Goal: Task Accomplishment & Management: Manage account settings

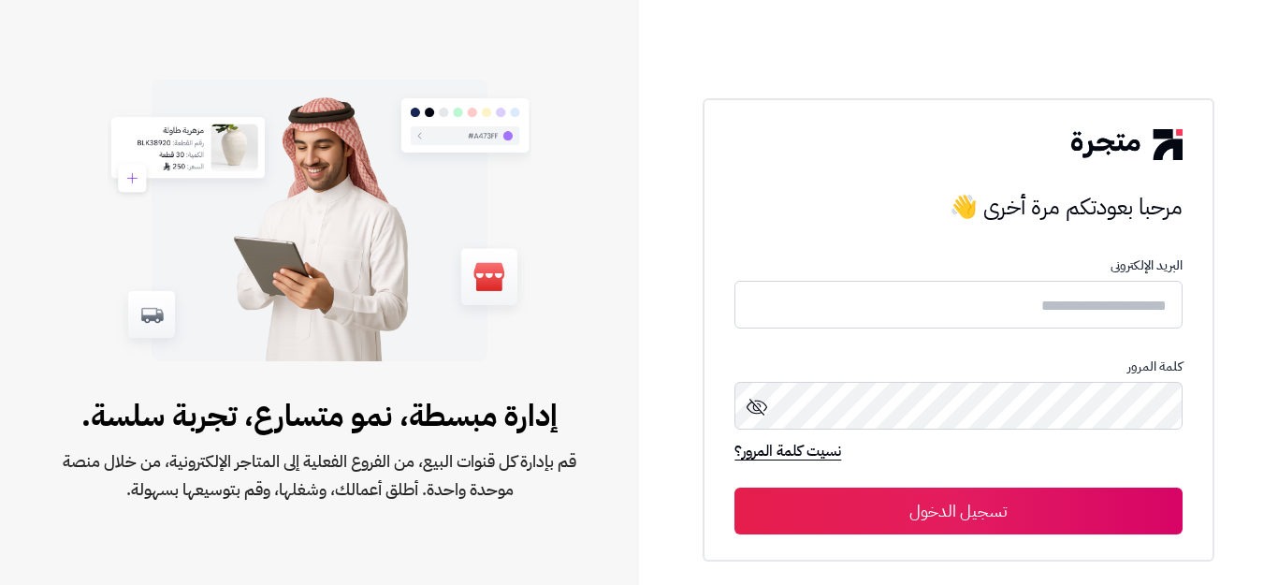
click at [982, 310] on input "text" at bounding box center [957, 305] width 447 height 48
type input "*"
type input "******"
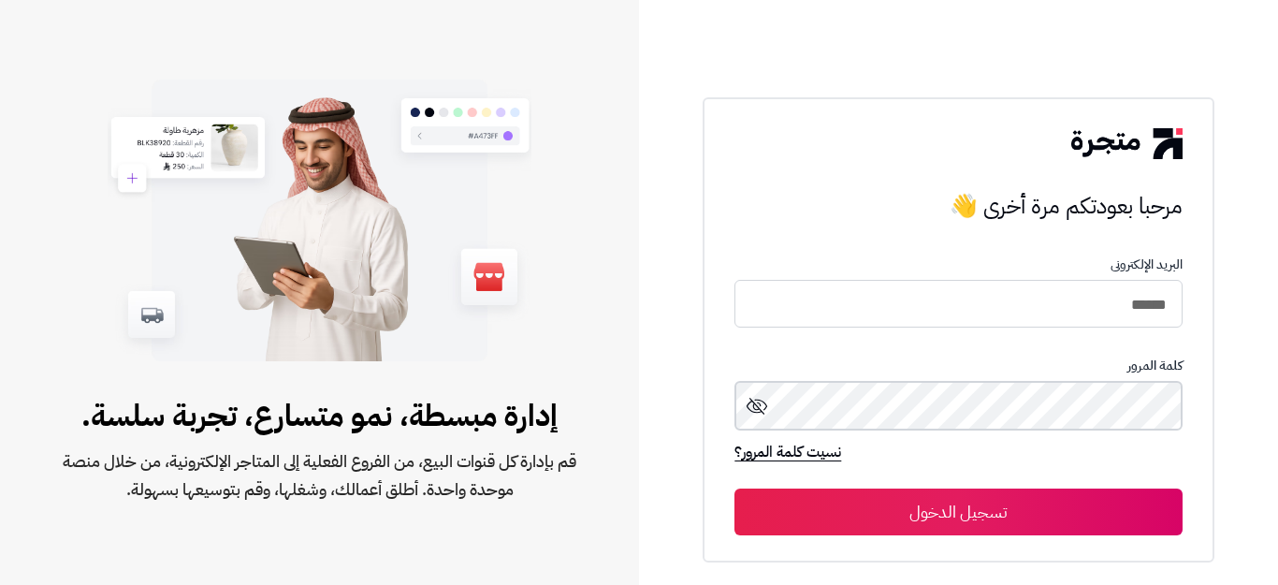
click at [734, 488] on button "تسجيل الدخول" at bounding box center [957, 511] width 447 height 47
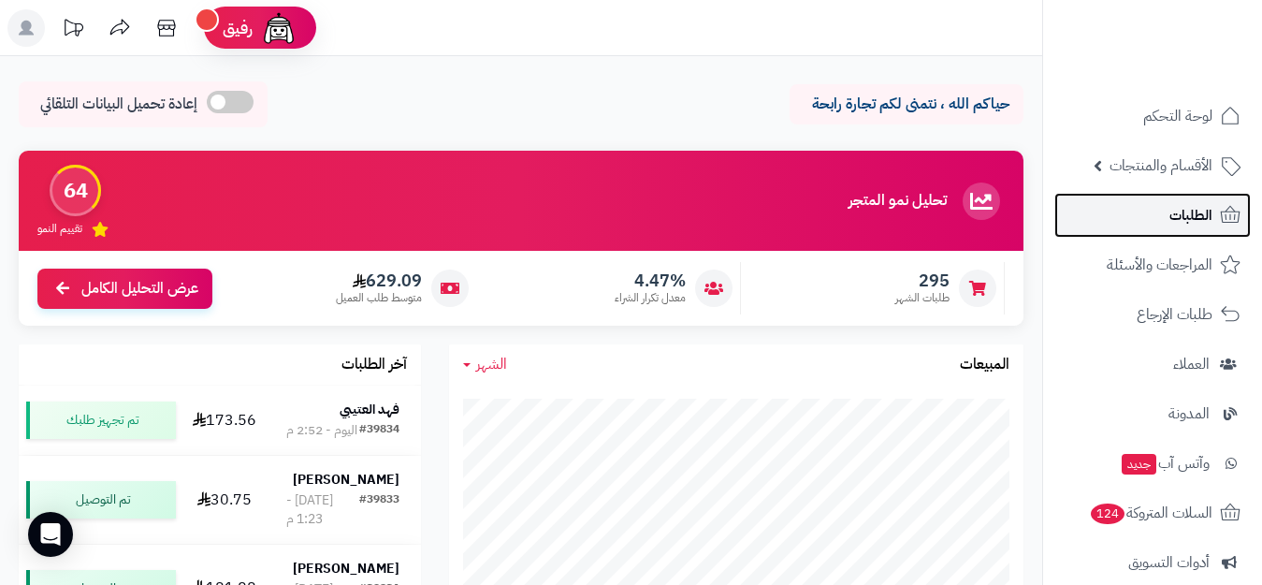
click at [1194, 217] on span "الطلبات" at bounding box center [1190, 215] width 43 height 26
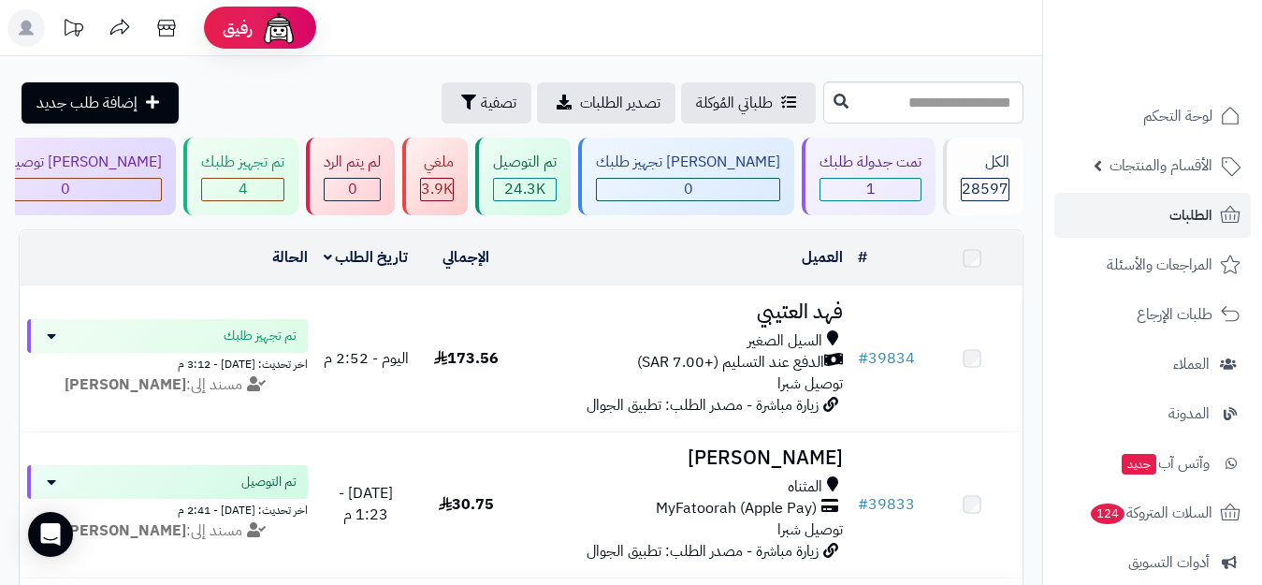
click at [1194, 217] on span "الطلبات" at bounding box center [1190, 215] width 43 height 26
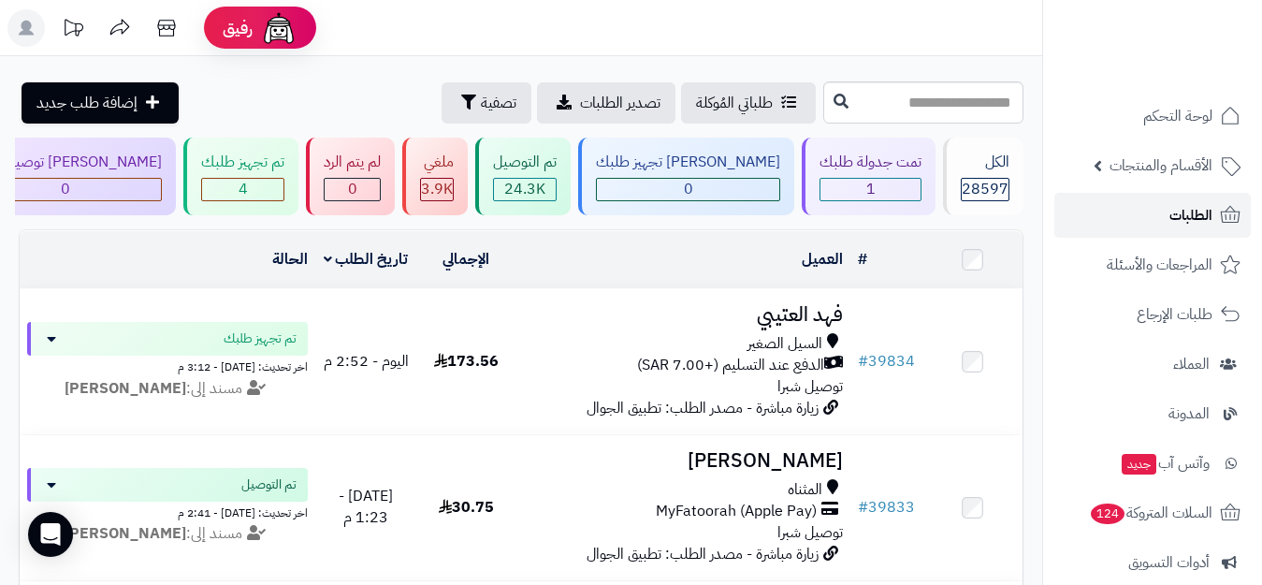
click at [1190, 208] on span "الطلبات" at bounding box center [1190, 215] width 43 height 26
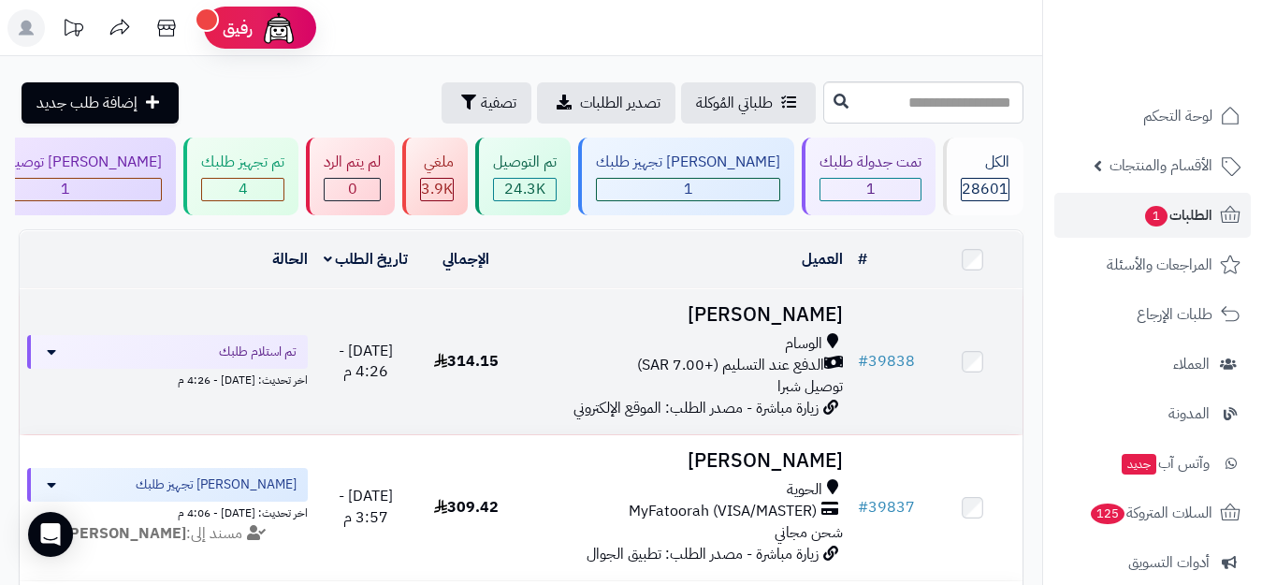
click at [615, 369] on div "الدفع عند التسليم (+7.00 SAR)" at bounding box center [683, 366] width 319 height 22
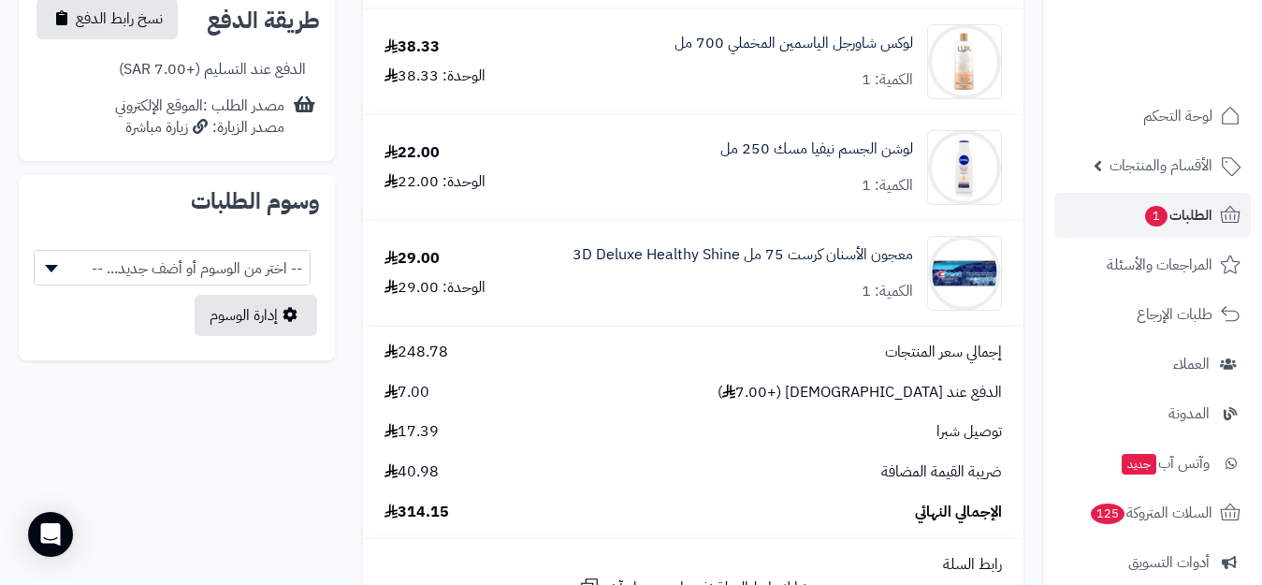
scroll to position [935, 0]
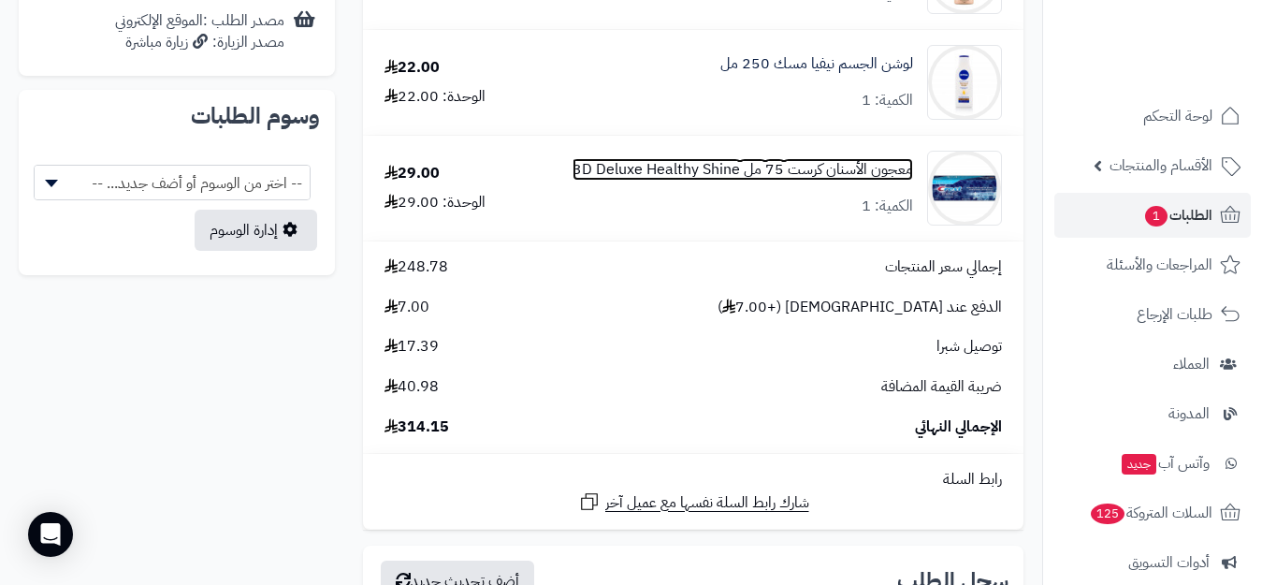
click at [832, 169] on link "معجون الأسنان كرست 75 مل 3D Deluxe Healthy Shine" at bounding box center [742, 170] width 340 height 22
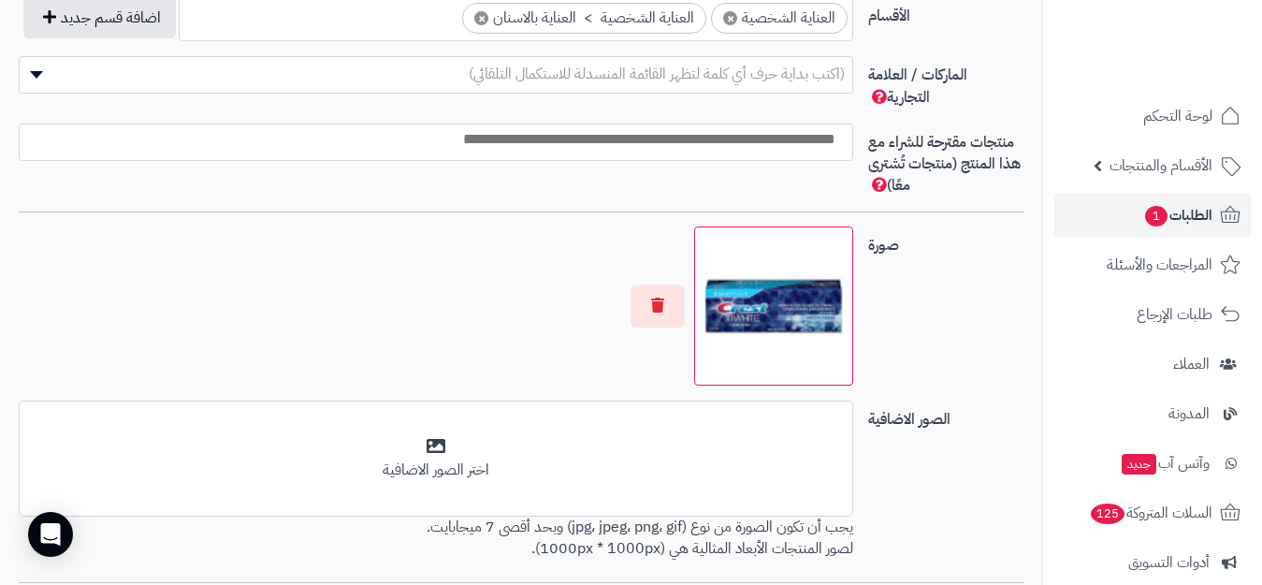
scroll to position [1346, 0]
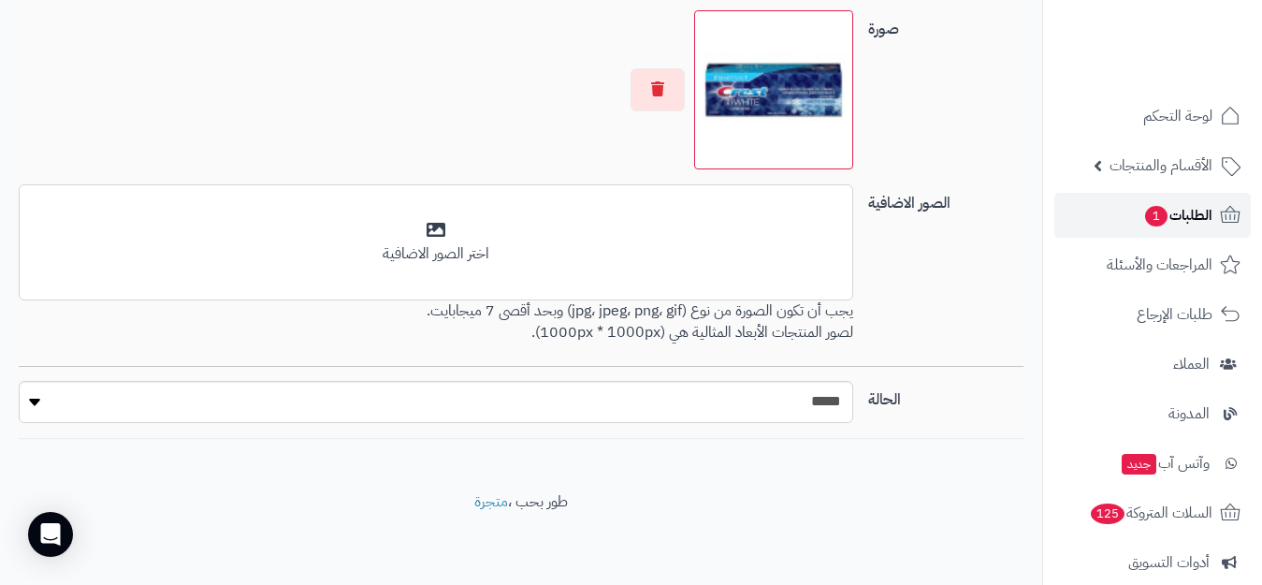
click at [1155, 218] on span "1" at bounding box center [1156, 217] width 23 height 22
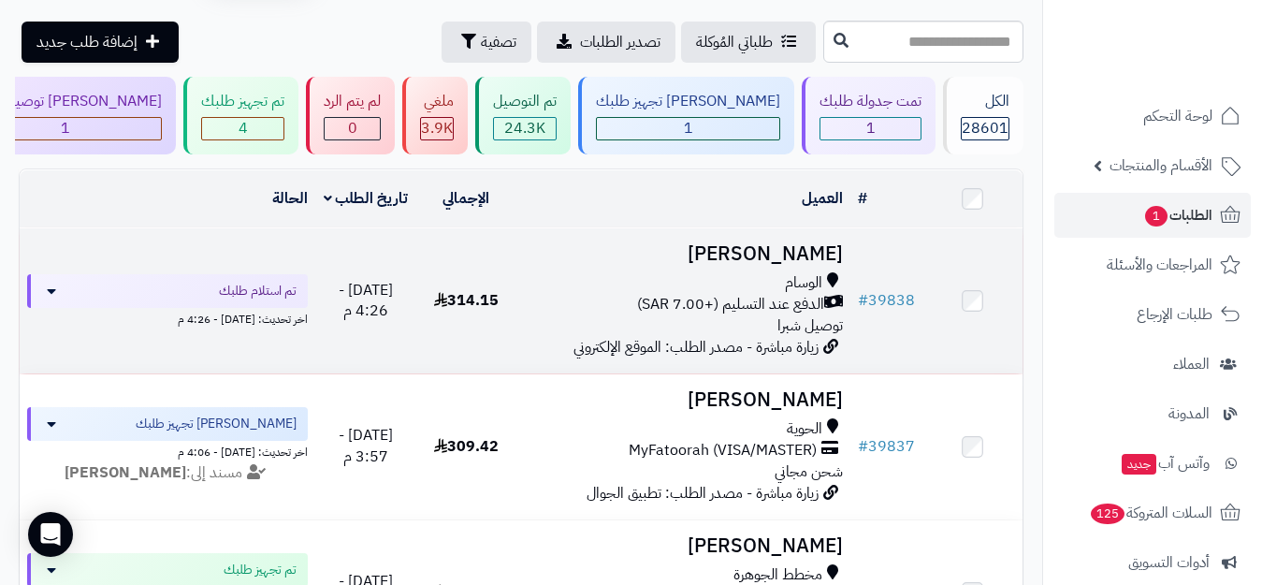
scroll to position [94, 0]
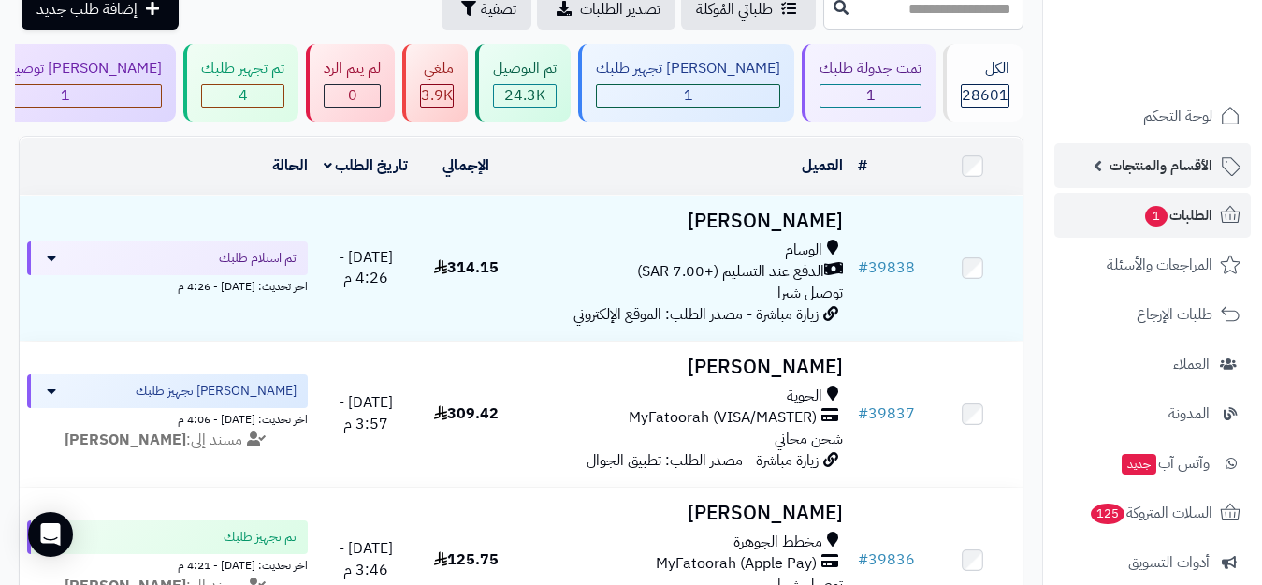
click at [1114, 169] on span "الأقسام والمنتجات" at bounding box center [1160, 165] width 103 height 26
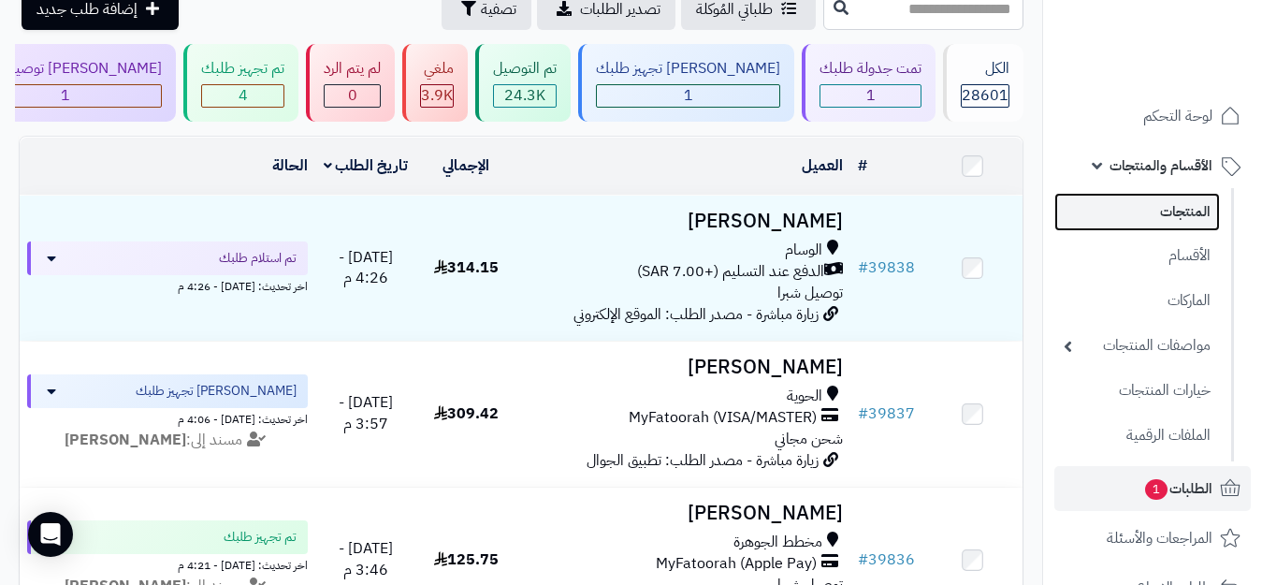
click at [1121, 208] on link "المنتجات" at bounding box center [1137, 212] width 166 height 38
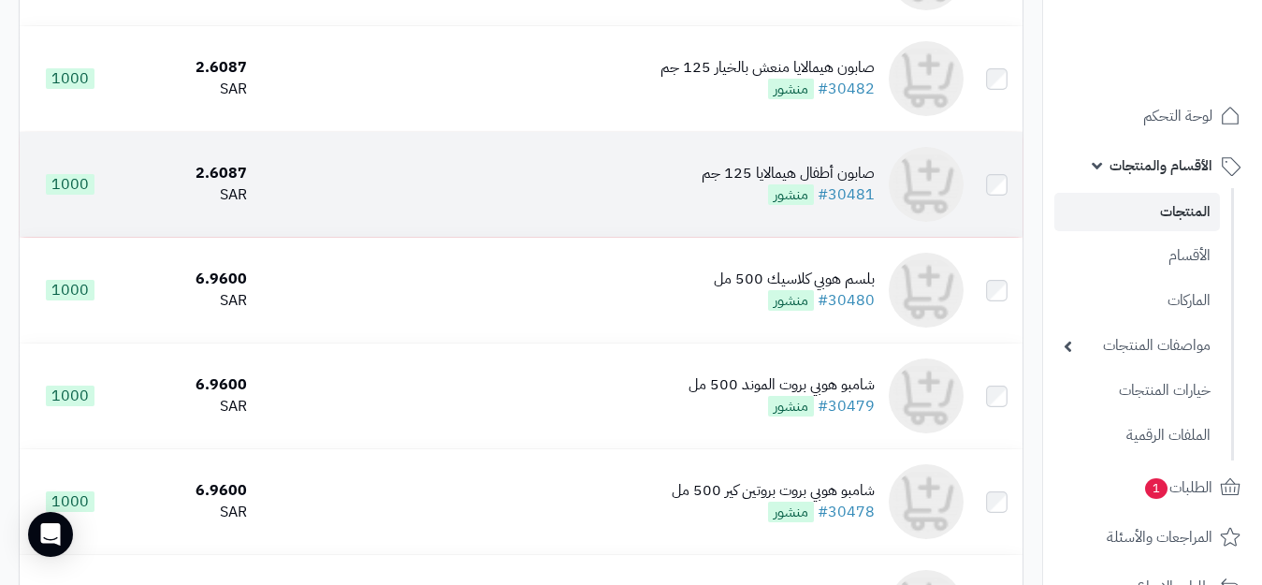
scroll to position [655, 0]
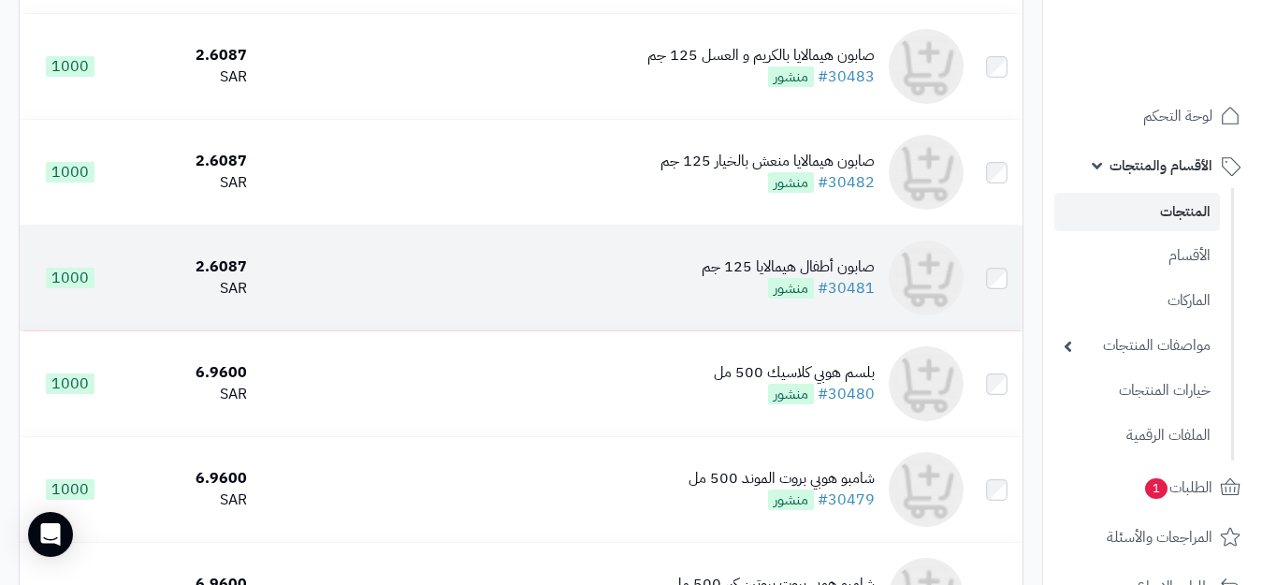
click at [860, 278] on div "صابون أطفال هيمالايا 125 جم" at bounding box center [788, 267] width 173 height 22
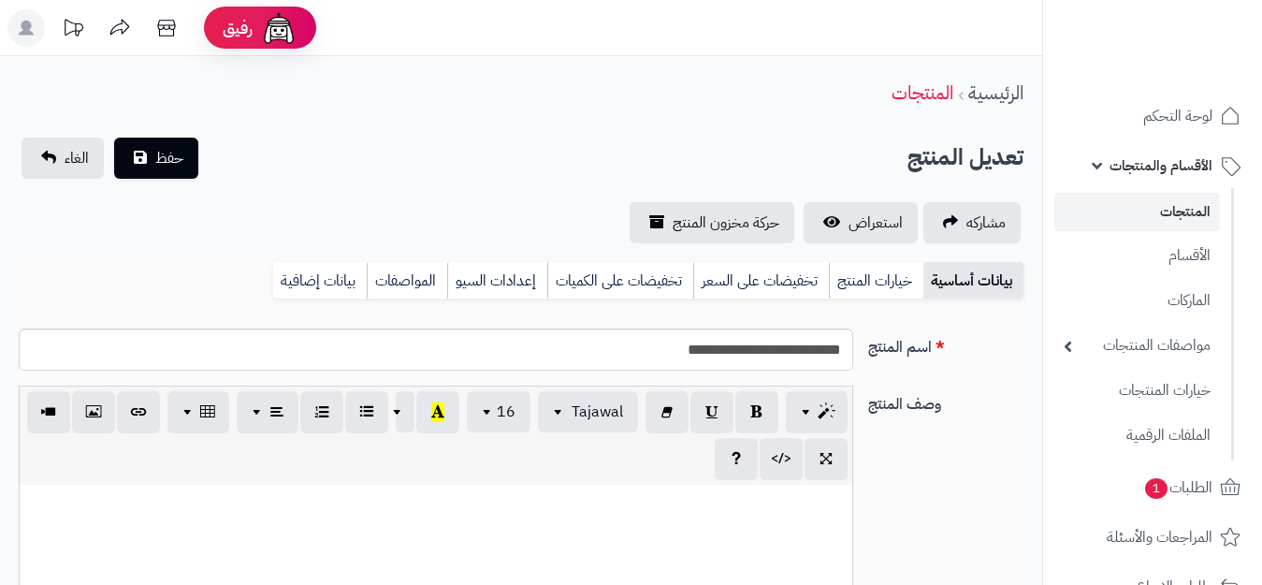
select select
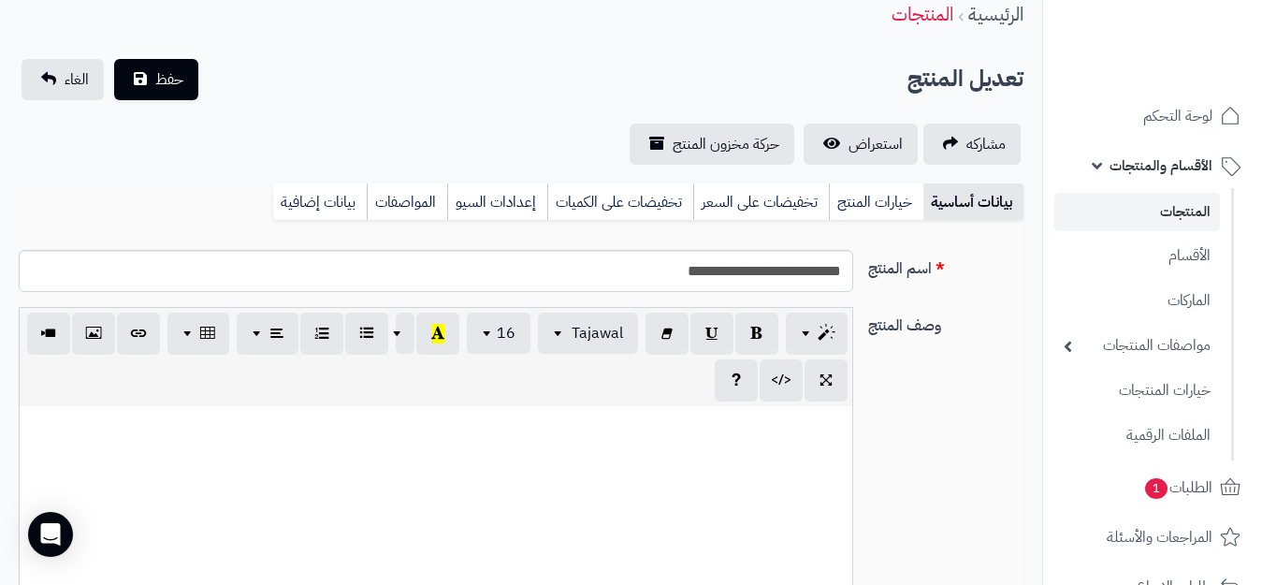
scroll to position [187, 0]
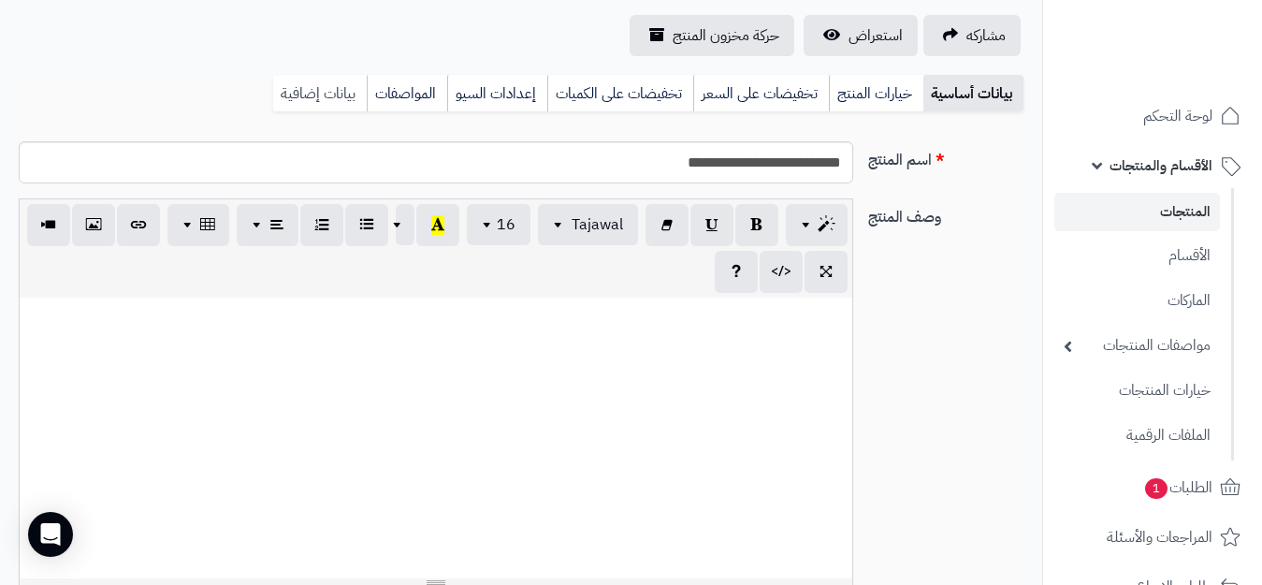
click at [312, 90] on link "بيانات إضافية" at bounding box center [320, 93] width 94 height 37
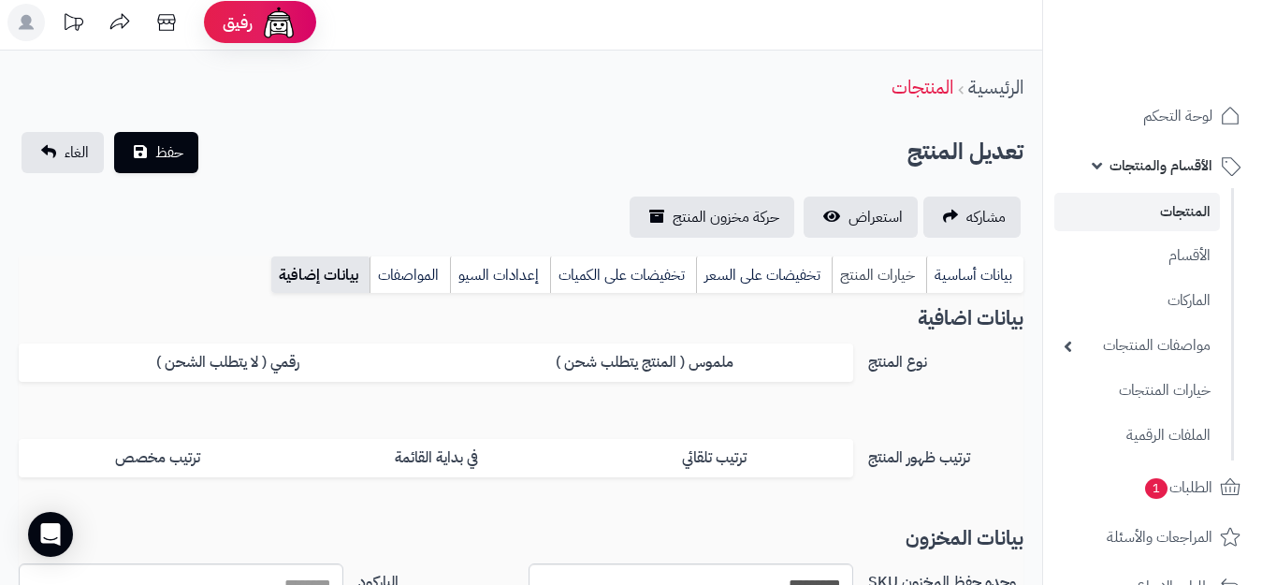
scroll to position [0, 0]
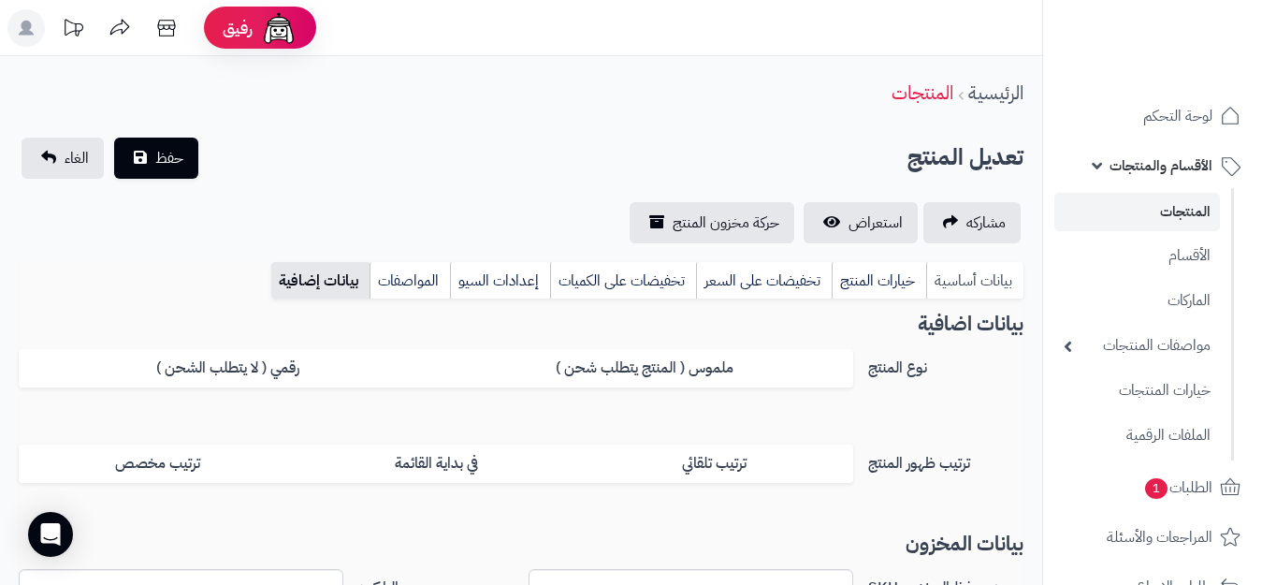
click at [974, 278] on link "بيانات أساسية" at bounding box center [974, 280] width 97 height 37
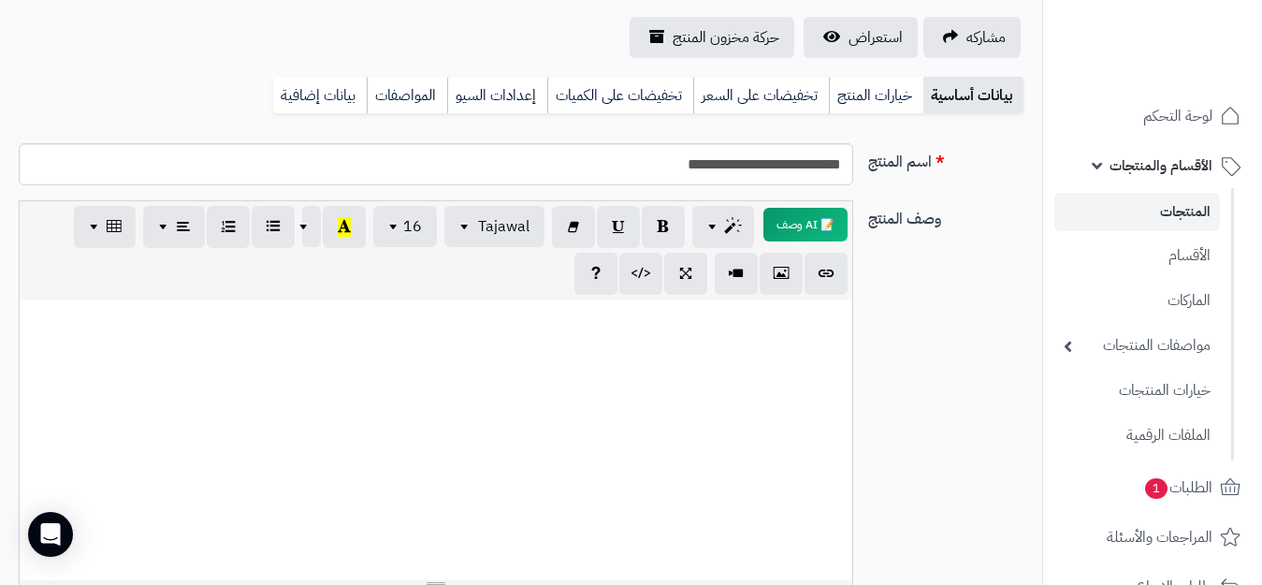
scroll to position [187, 0]
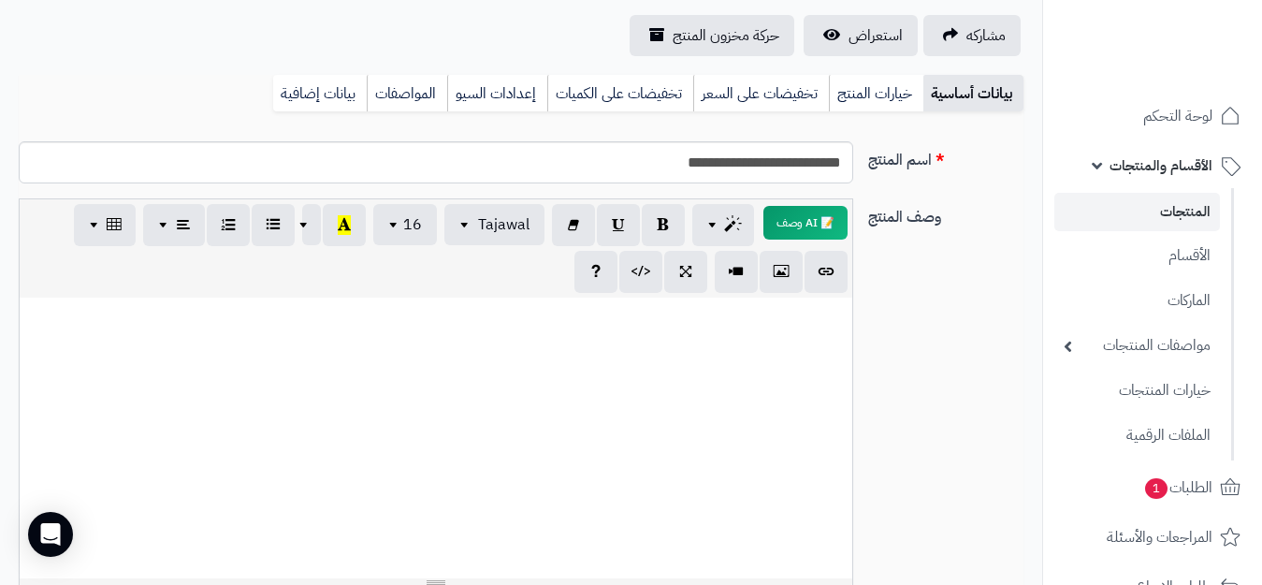
click at [789, 303] on div at bounding box center [436, 437] width 832 height 281
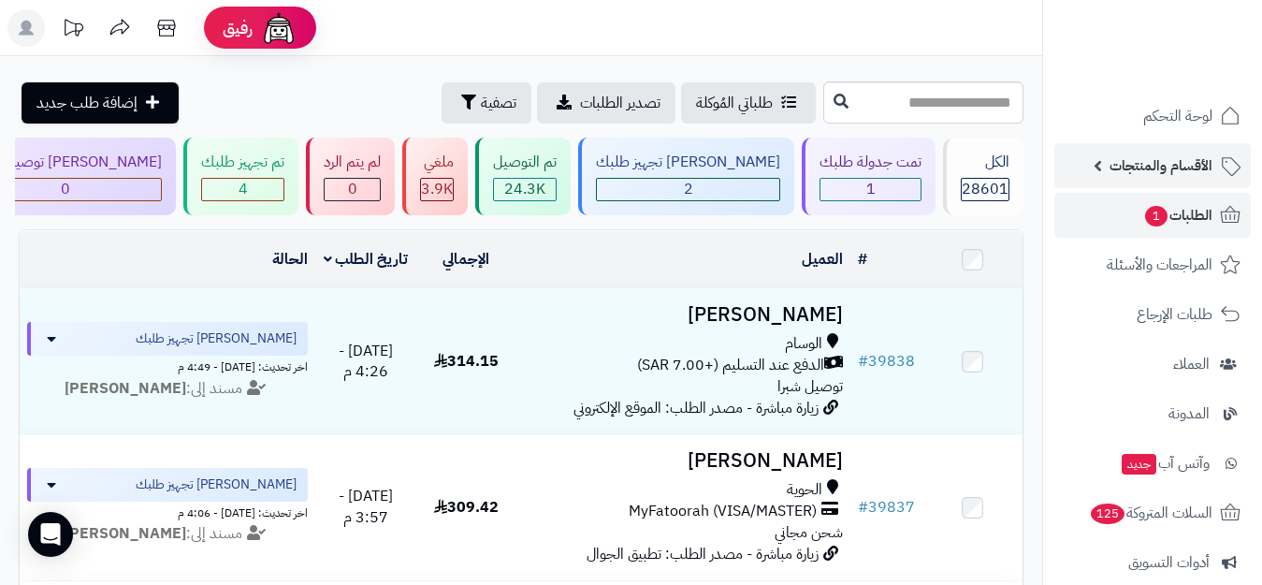
click at [1180, 152] on span "الأقسام والمنتجات" at bounding box center [1160, 165] width 103 height 26
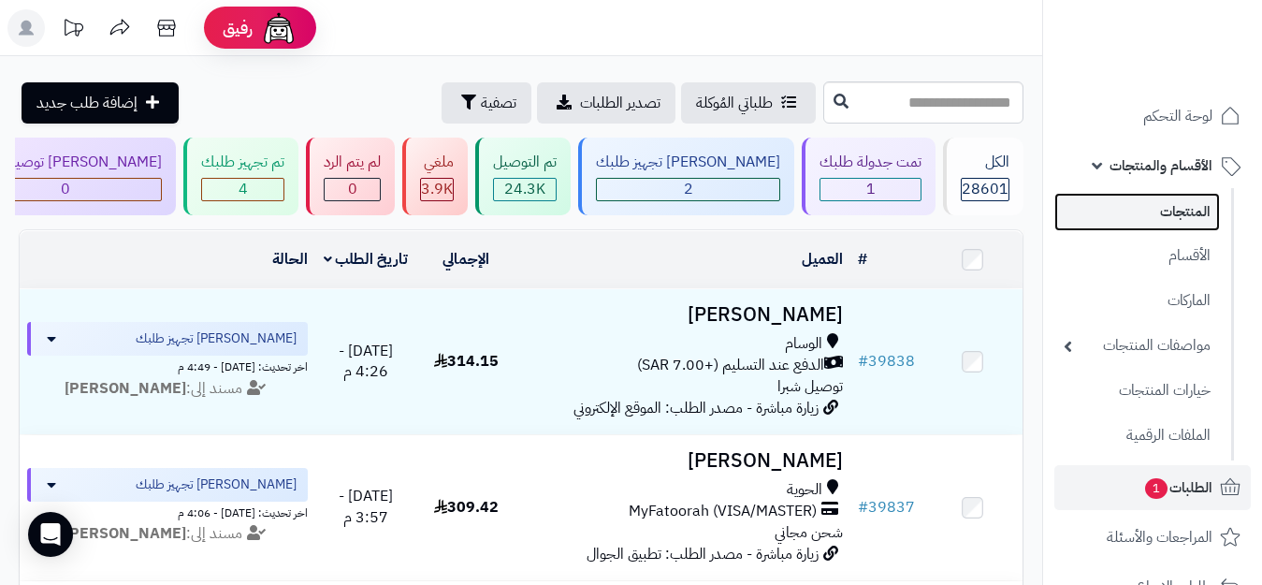
click at [1184, 202] on link "المنتجات" at bounding box center [1137, 212] width 166 height 38
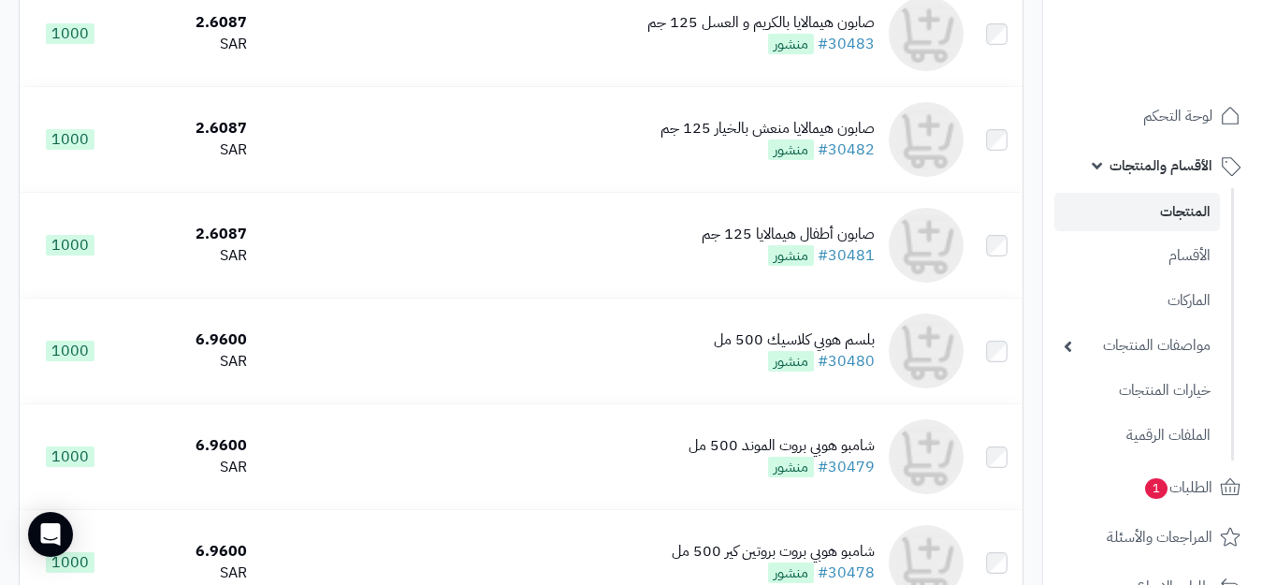
scroll to position [655, 0]
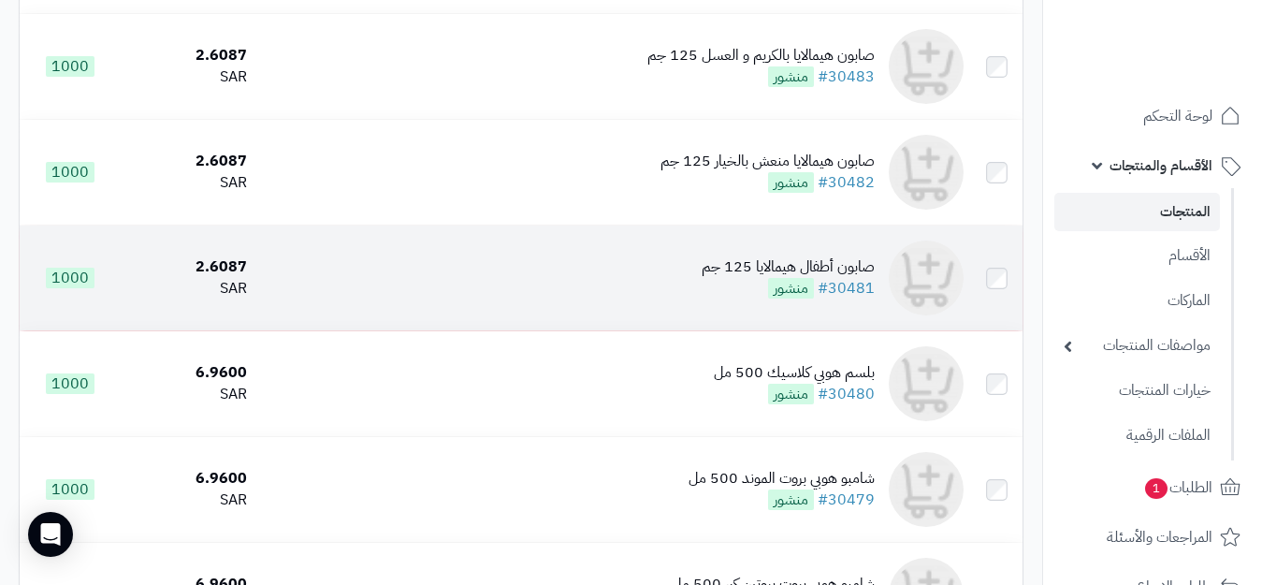
click at [787, 278] on div "صابون أطفال هيمالايا 125 جم" at bounding box center [788, 267] width 173 height 22
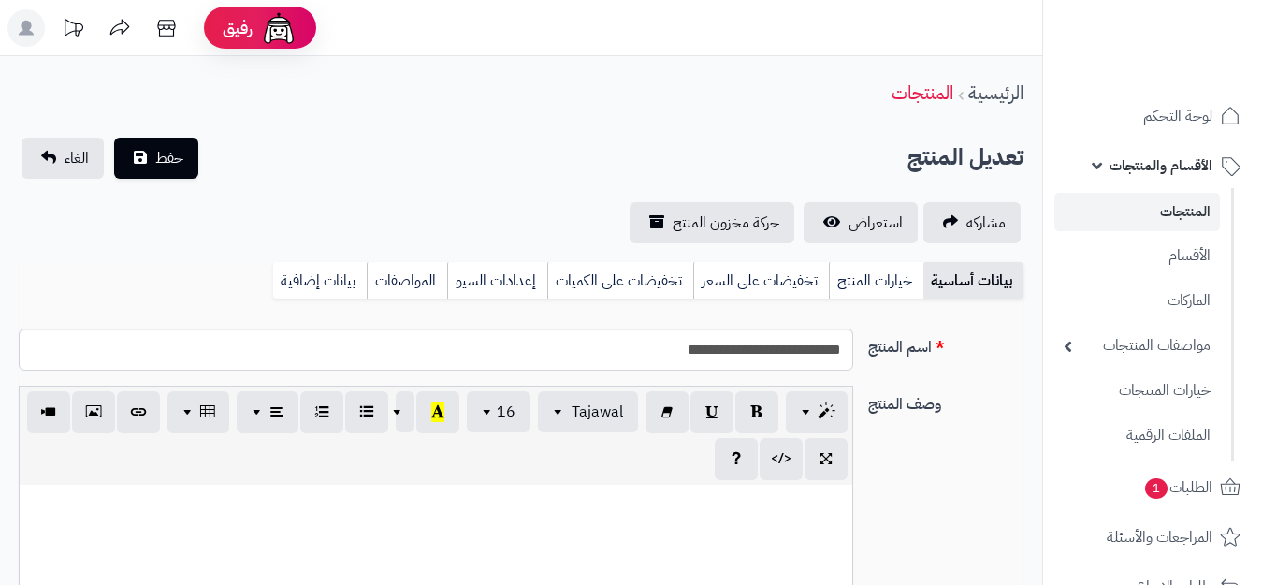
select select
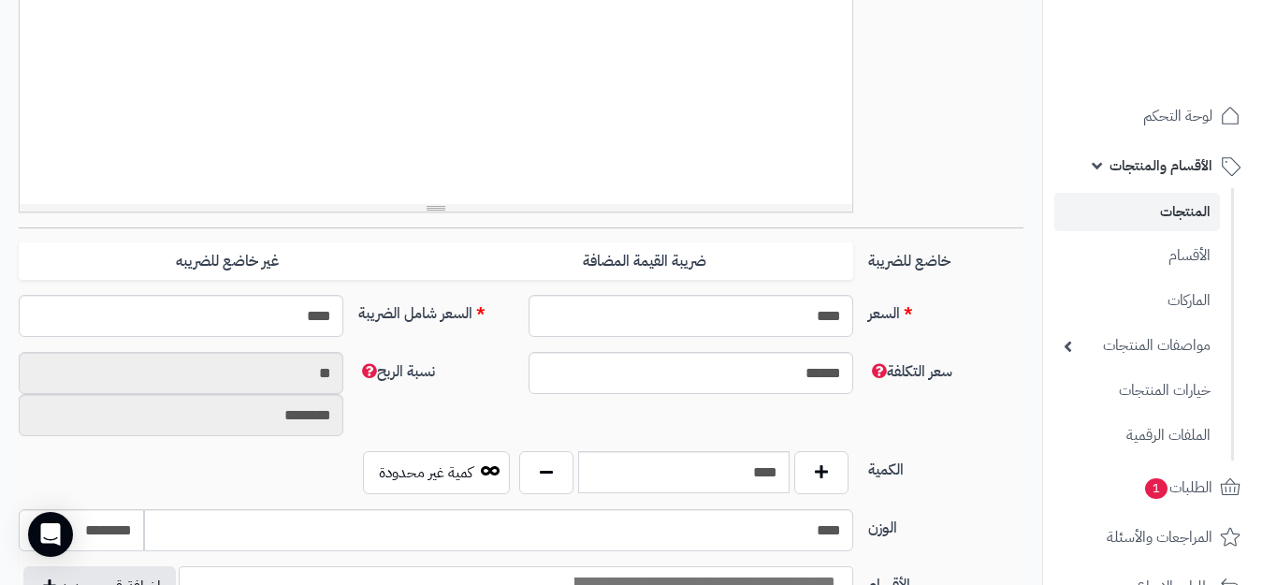
scroll to position [655, 0]
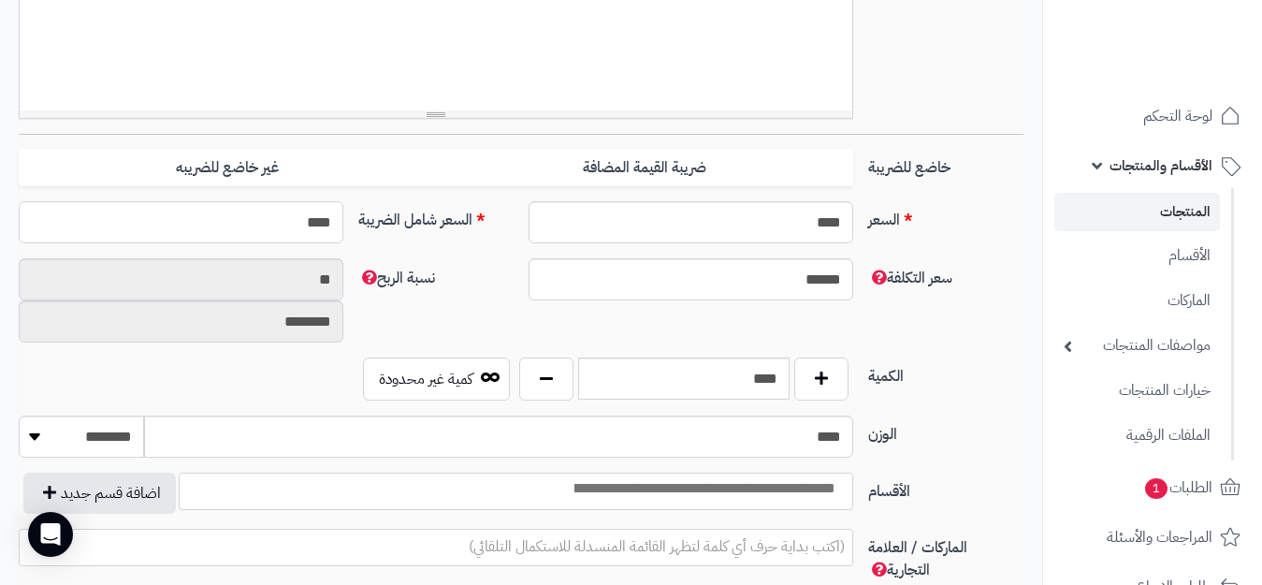
click at [173, 205] on input "****" at bounding box center [181, 222] width 325 height 42
type input "*****"
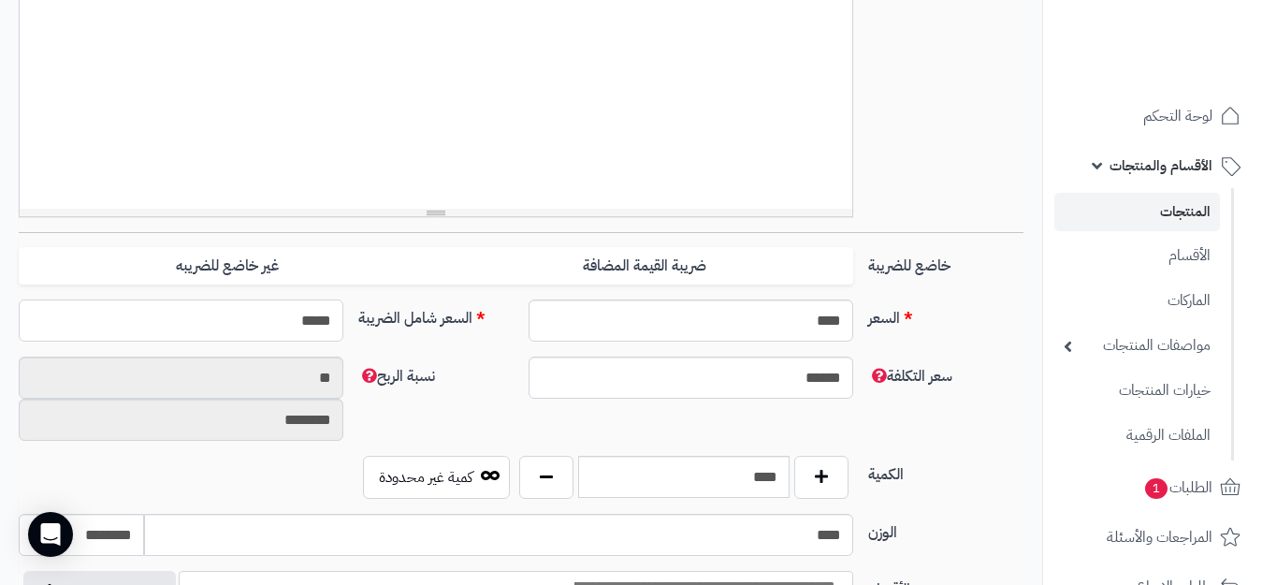
scroll to position [374, 0]
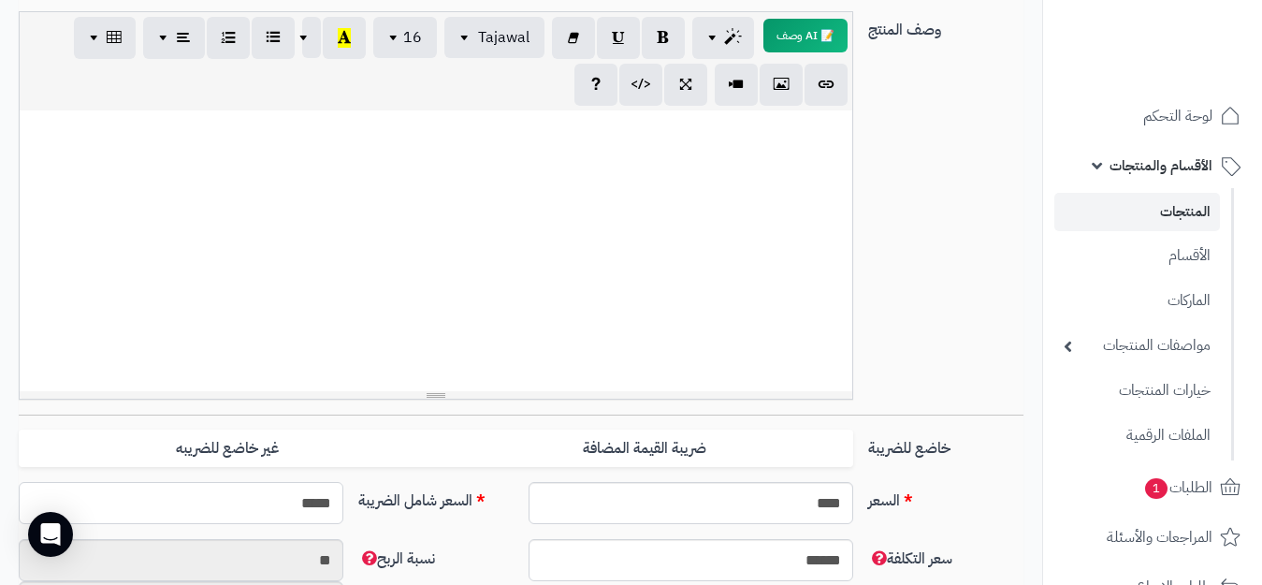
type input "**********"
type input "*****"
click at [790, 158] on div at bounding box center [436, 250] width 832 height 281
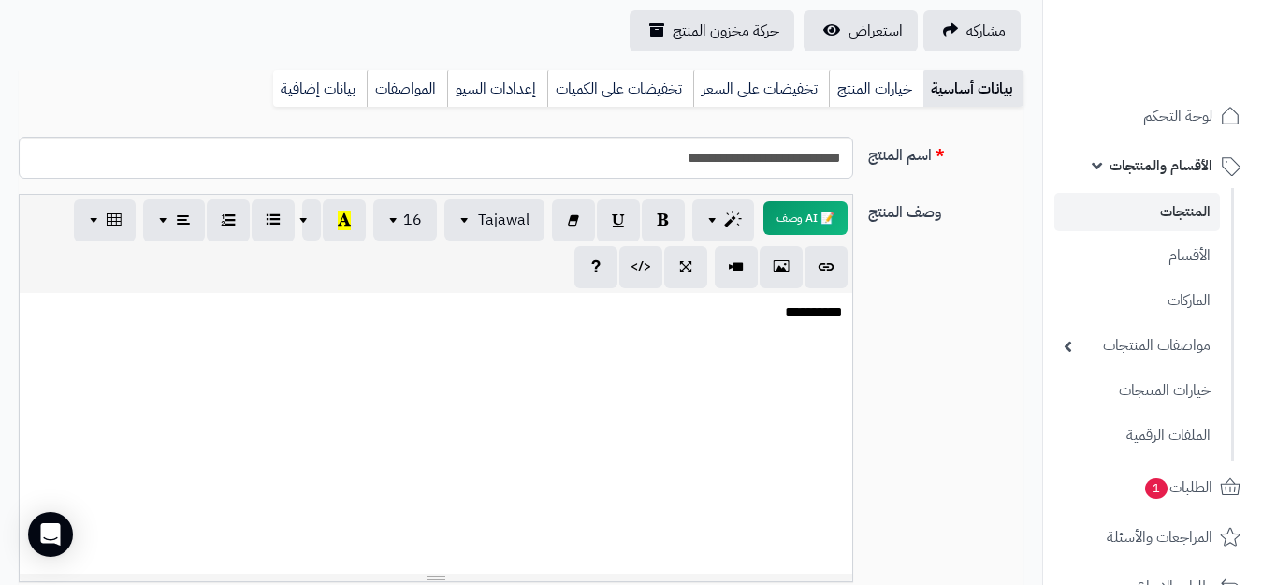
scroll to position [0, 0]
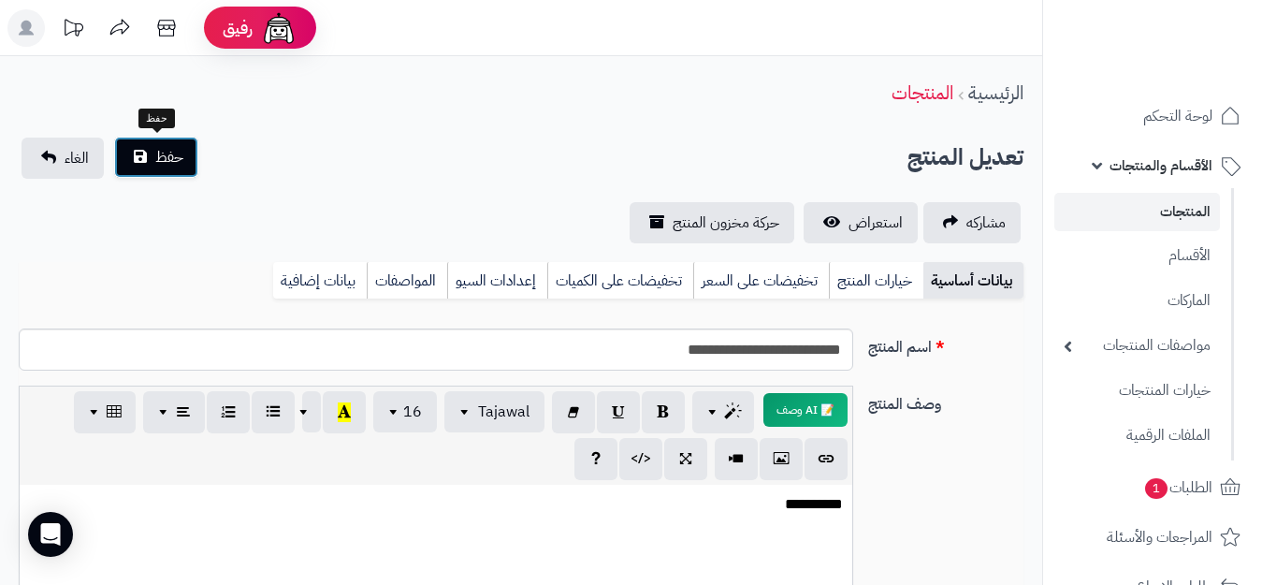
click at [182, 160] on span "حفظ" at bounding box center [169, 157] width 28 height 22
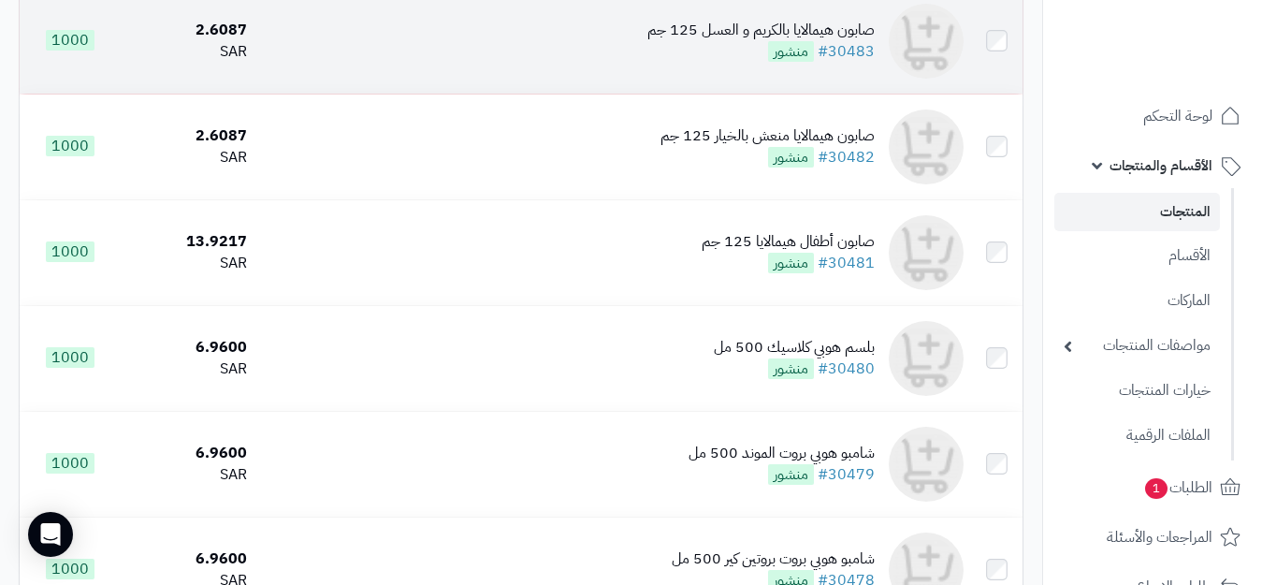
scroll to position [842, 0]
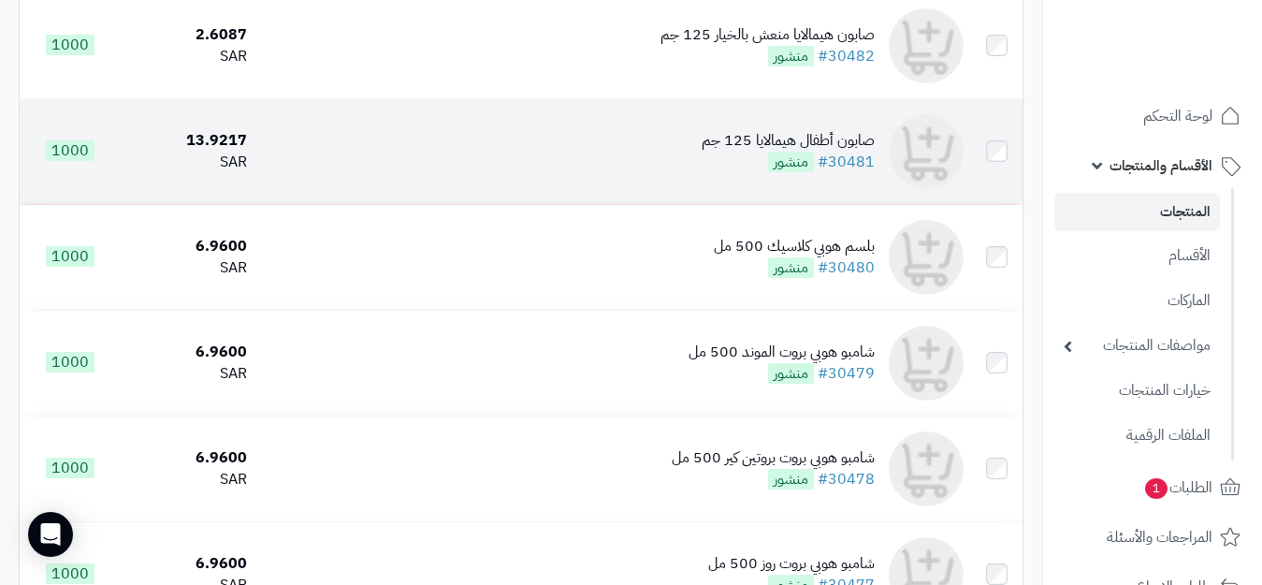
click at [845, 152] on div "صابون أطفال هيمالايا 125 جم" at bounding box center [788, 141] width 173 height 22
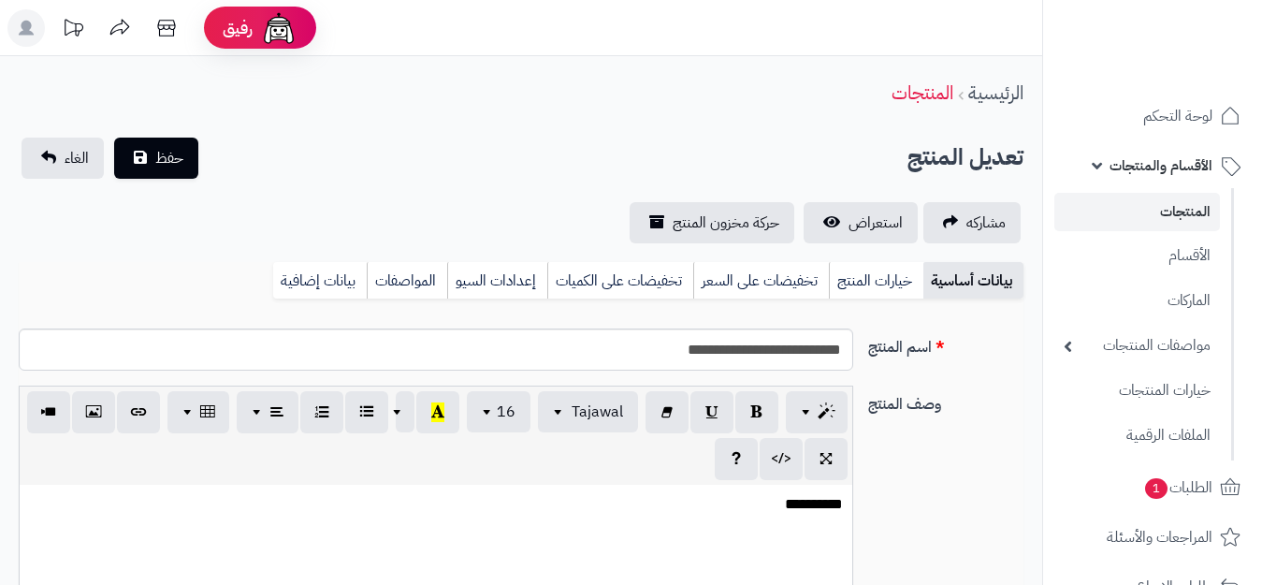
select select
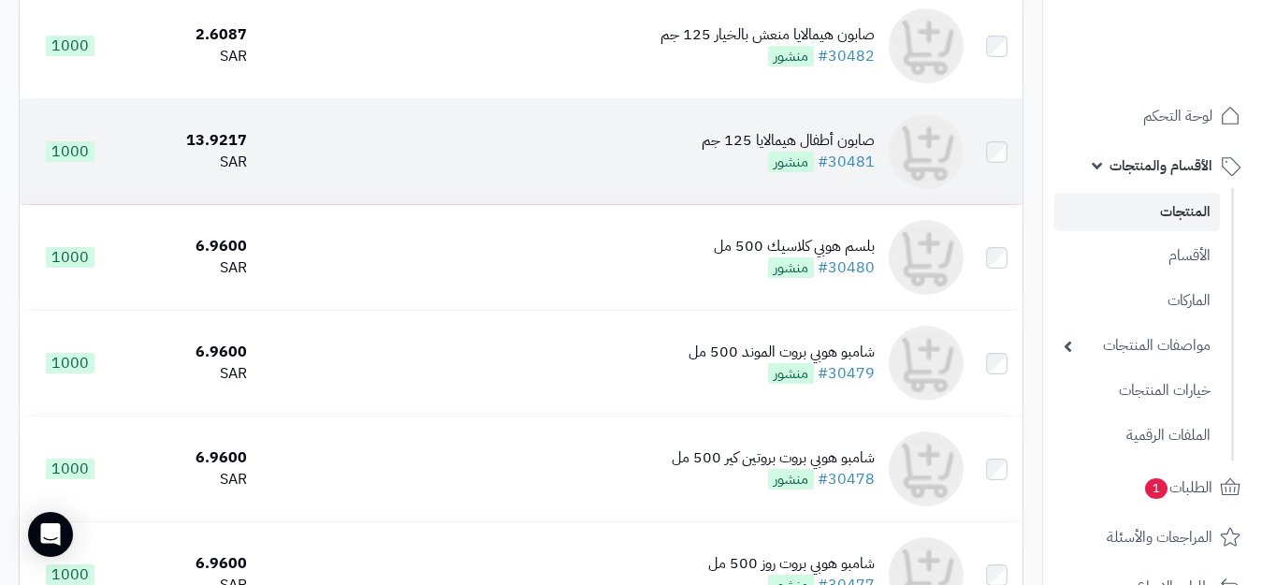
scroll to position [688, 0]
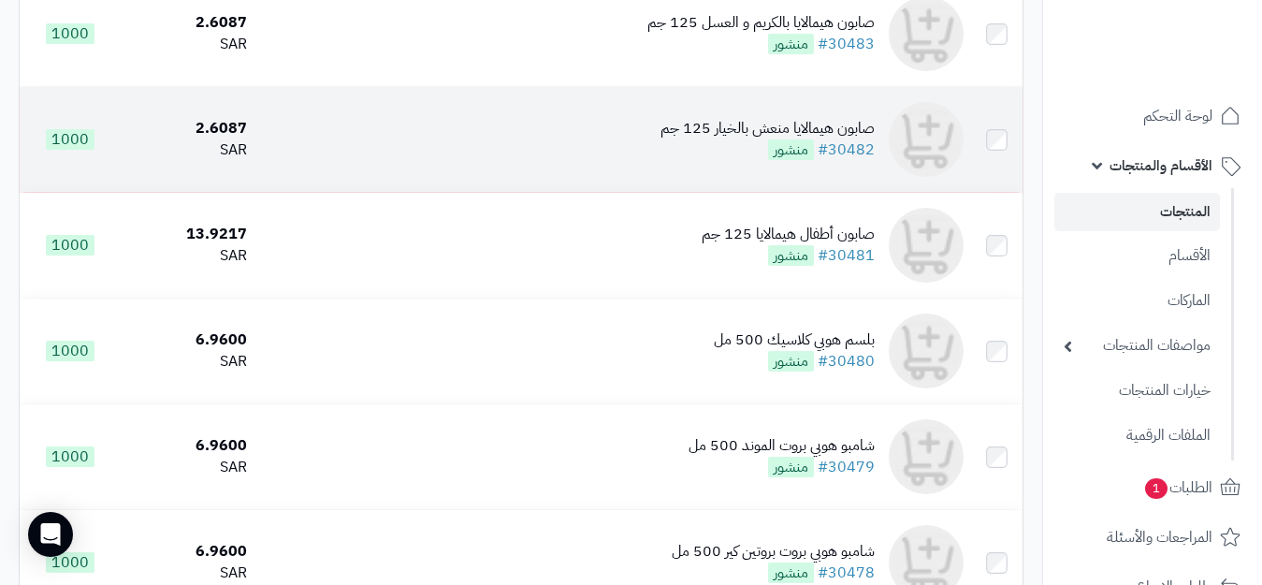
click at [855, 135] on div "صابون هيمالايا منعش بالخيار 125 جم" at bounding box center [767, 129] width 214 height 22
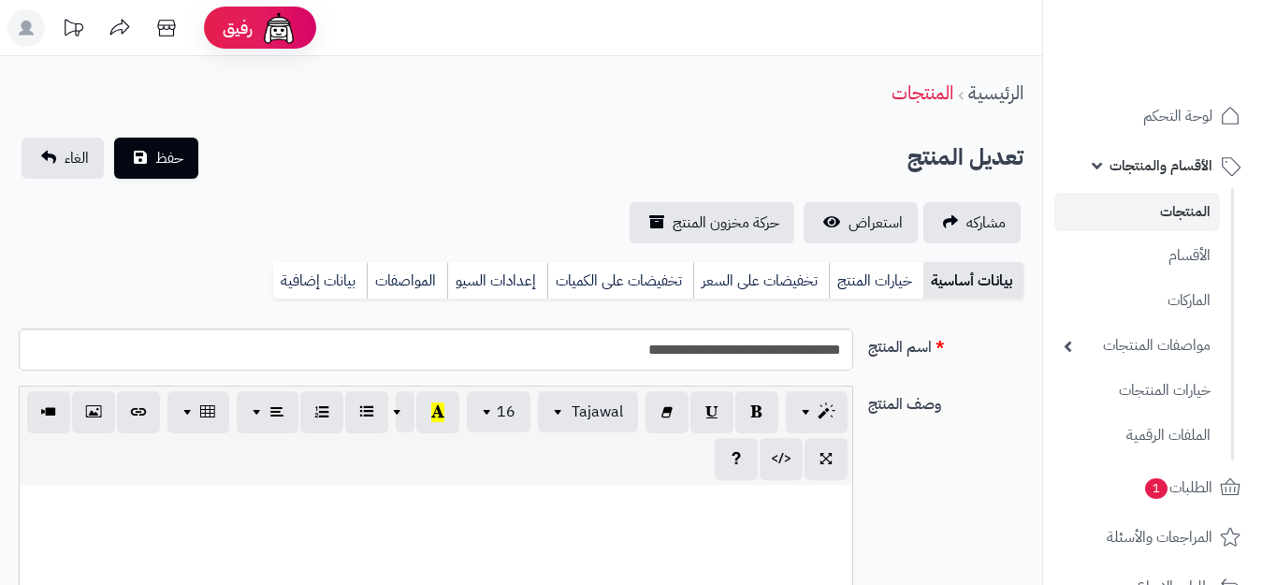
select select
click at [310, 272] on link "بيانات إضافية" at bounding box center [320, 280] width 94 height 37
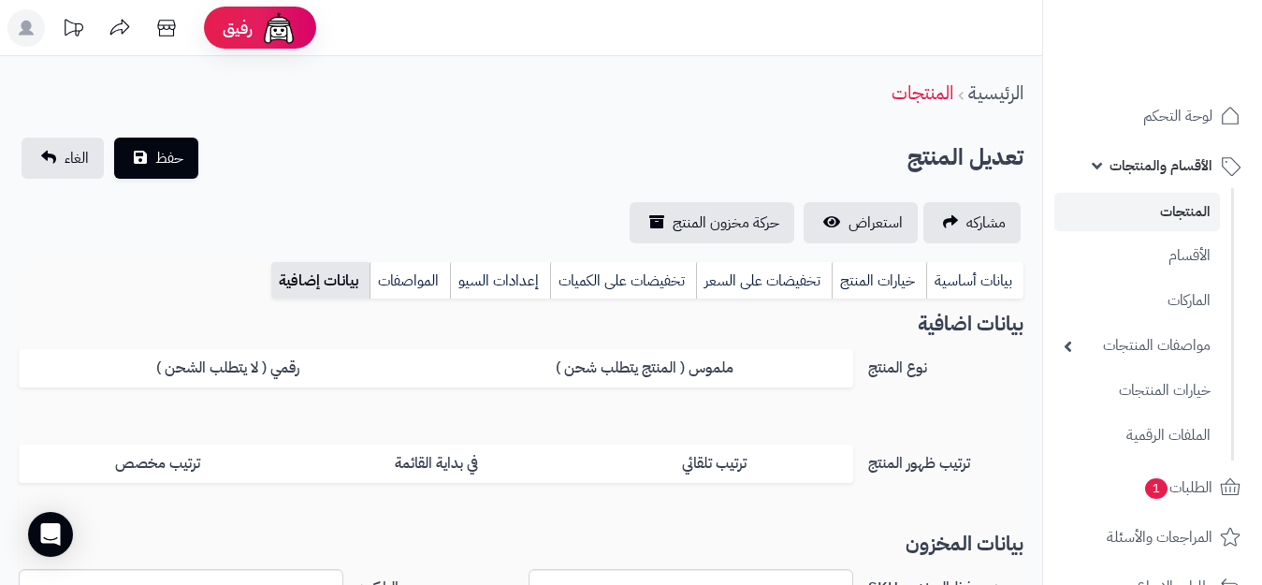
scroll to position [187, 0]
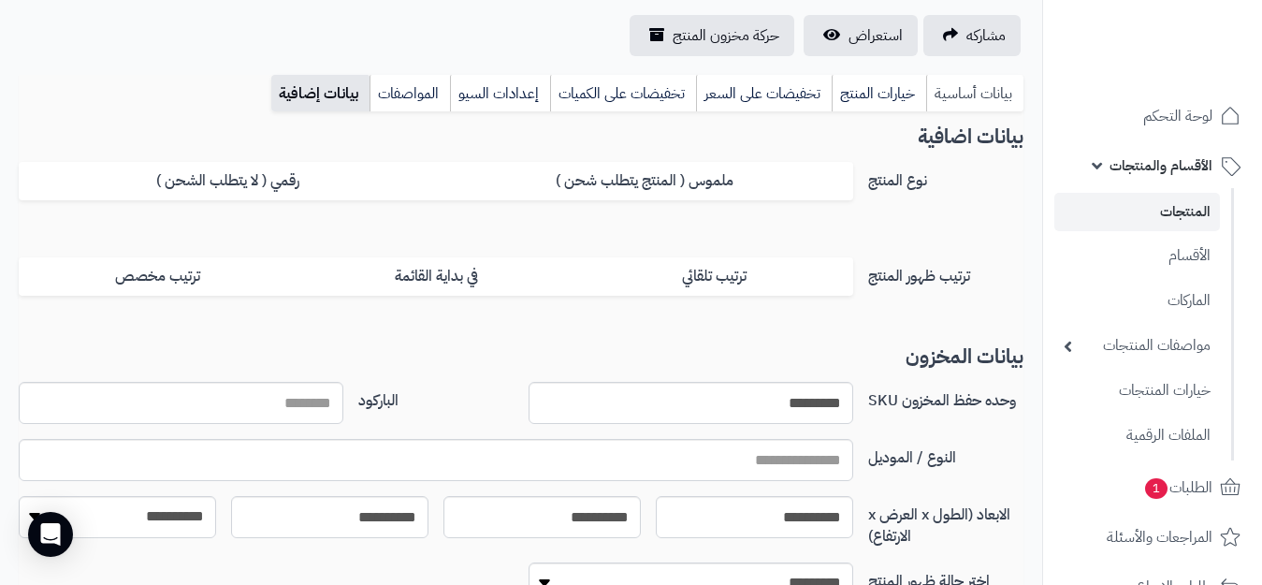
click at [945, 97] on link "بيانات أساسية" at bounding box center [974, 93] width 97 height 37
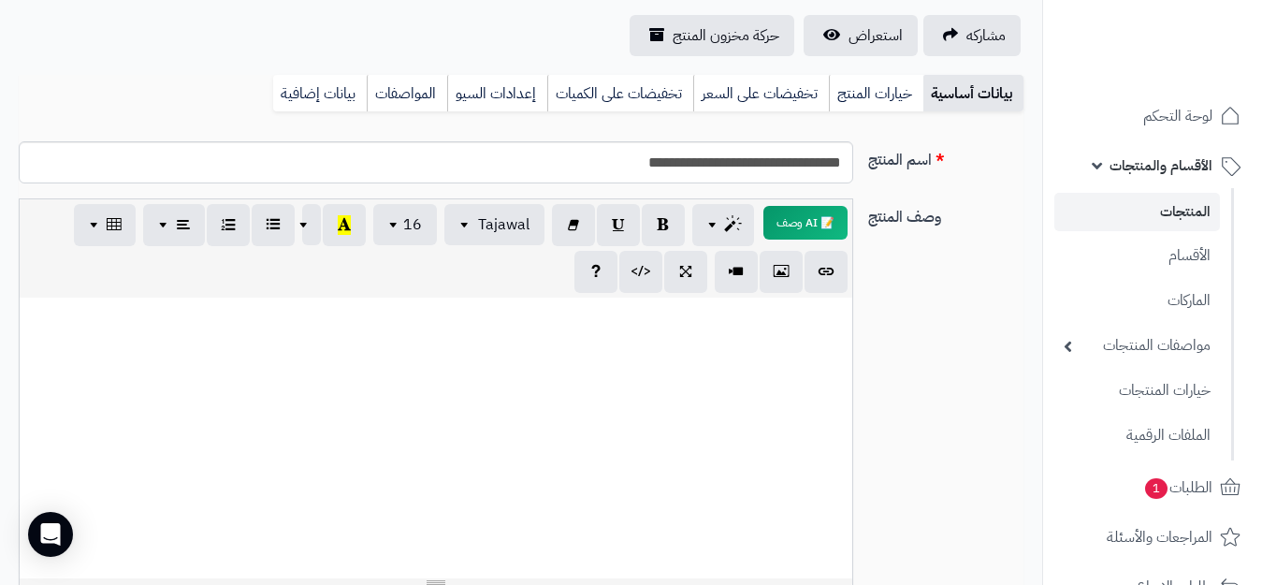
click at [767, 320] on p at bounding box center [436, 318] width 814 height 22
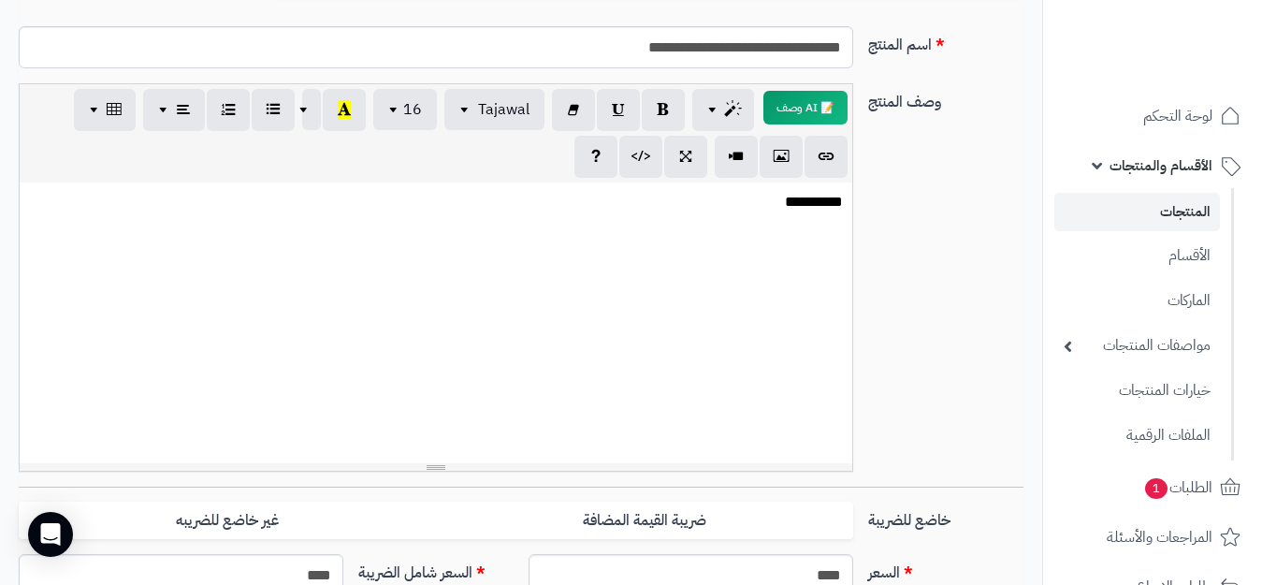
scroll to position [468, 0]
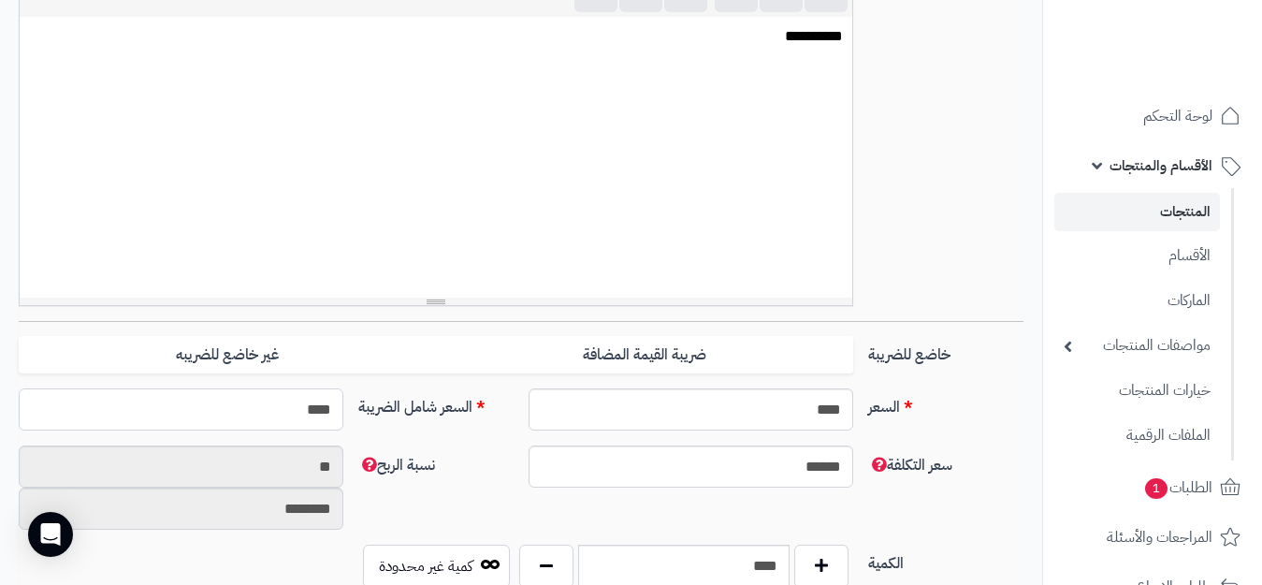
click at [264, 402] on input "****" at bounding box center [181, 409] width 325 height 42
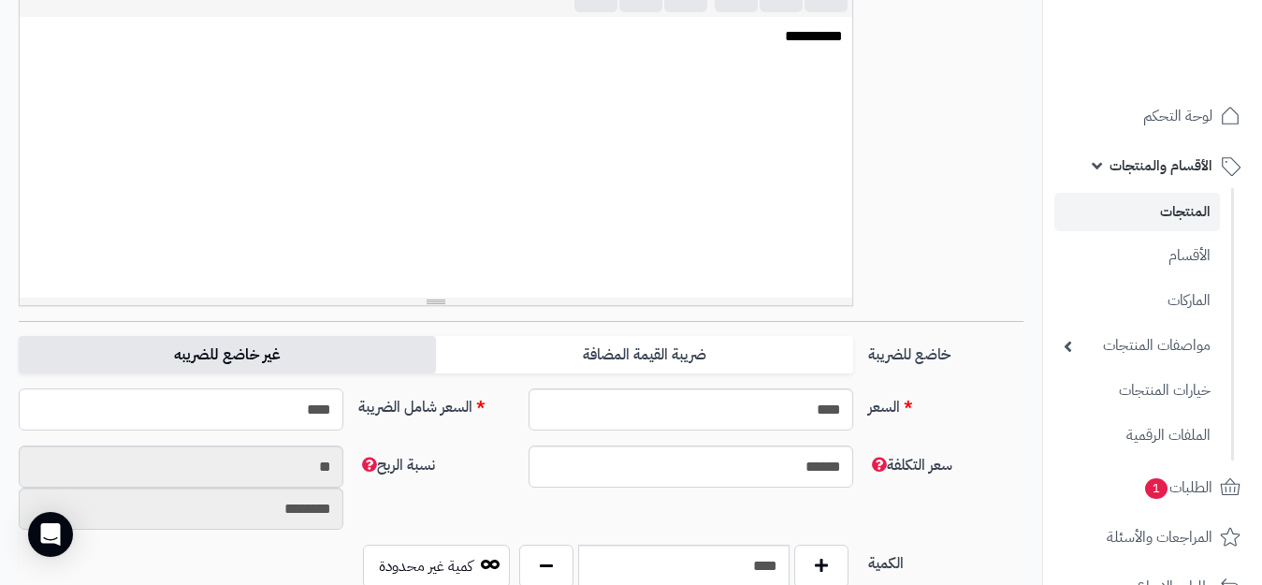
type input "*****"
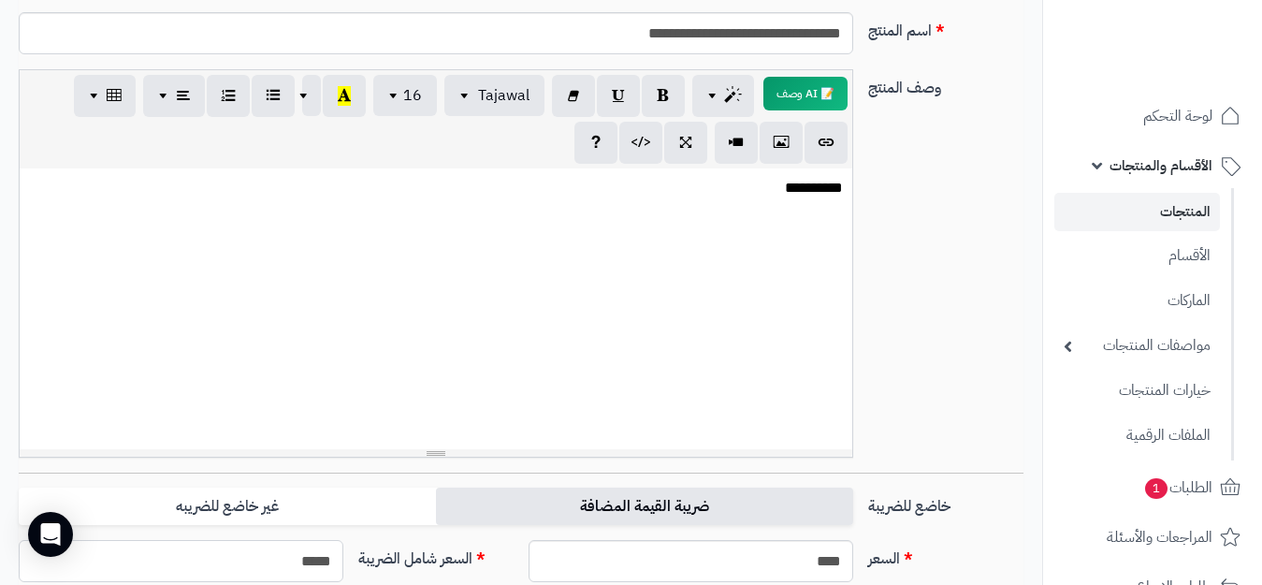
scroll to position [0, 0]
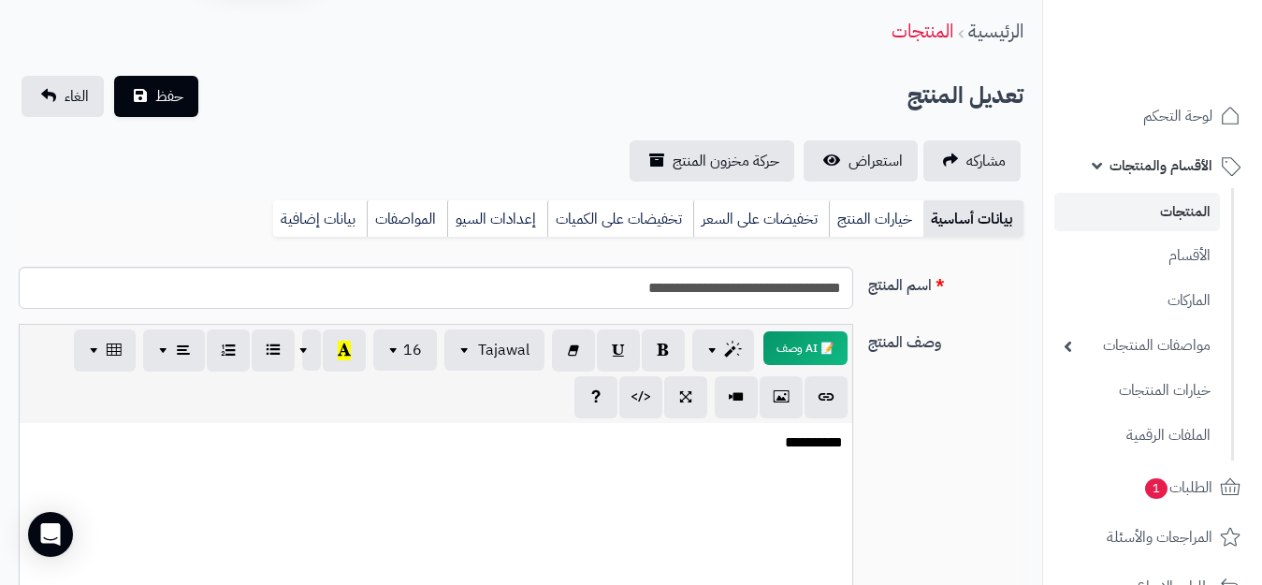
type input "**********"
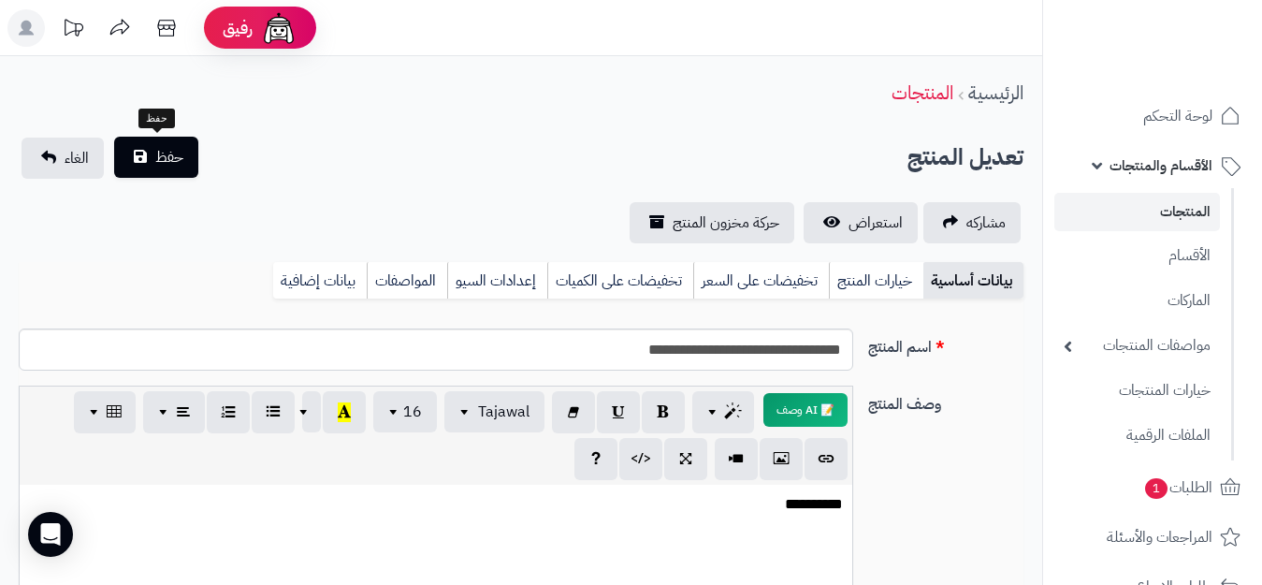
type input "*****"
click at [189, 162] on button "حفظ" at bounding box center [156, 157] width 84 height 41
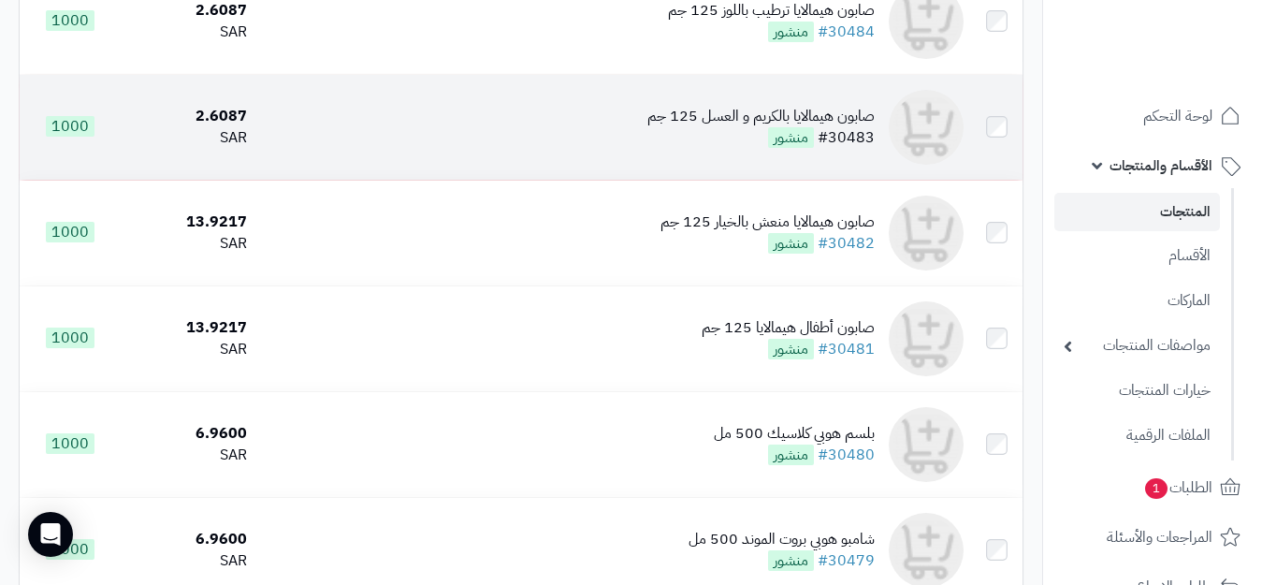
scroll to position [561, 0]
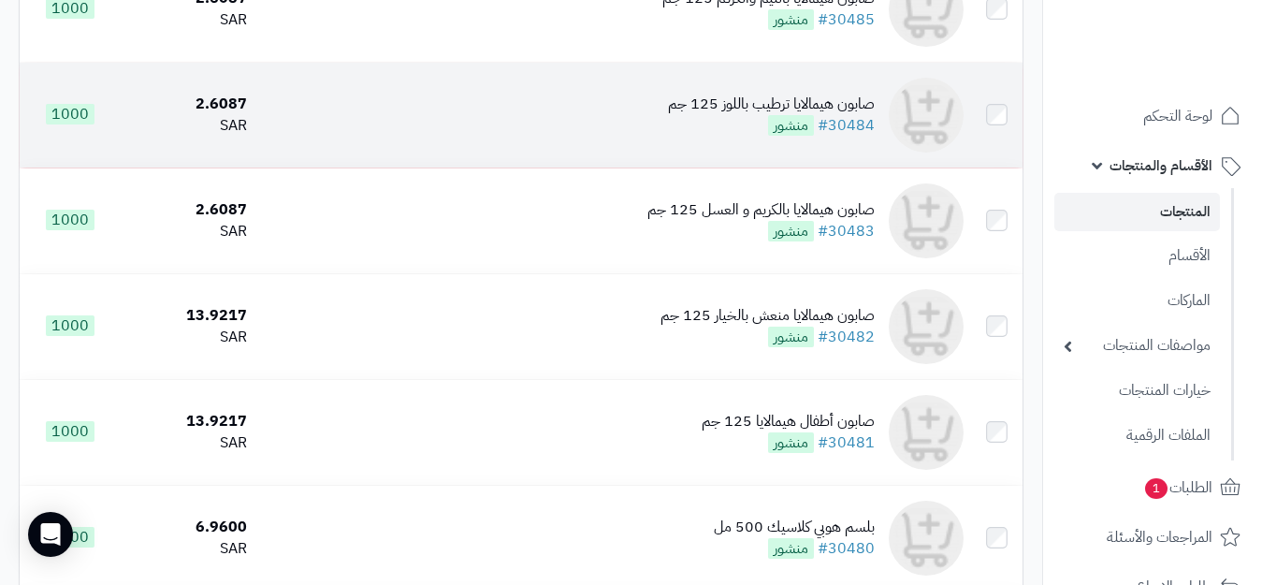
click at [848, 115] on div "صابون هيمالايا ترطيب باللوز 125 جم" at bounding box center [771, 105] width 207 height 22
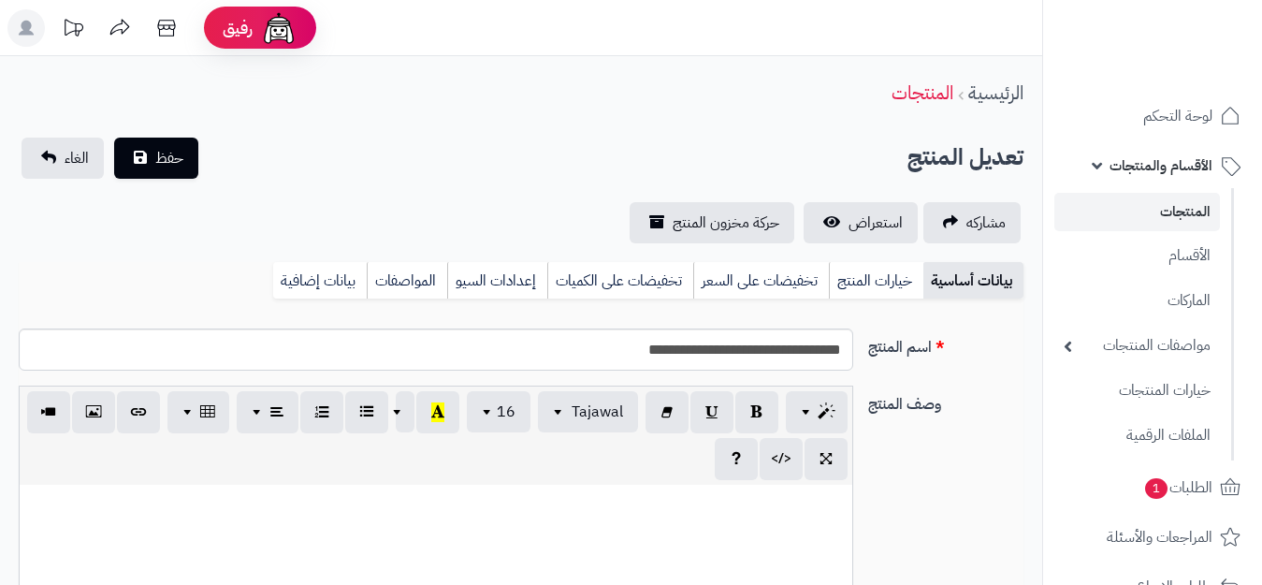
select select
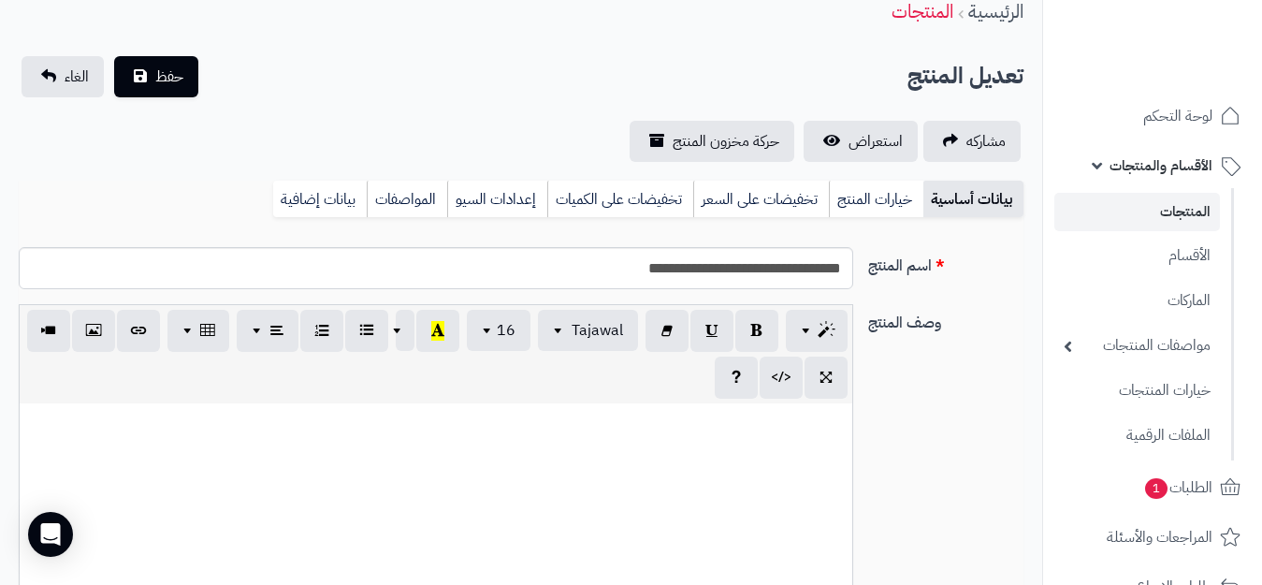
scroll to position [94, 0]
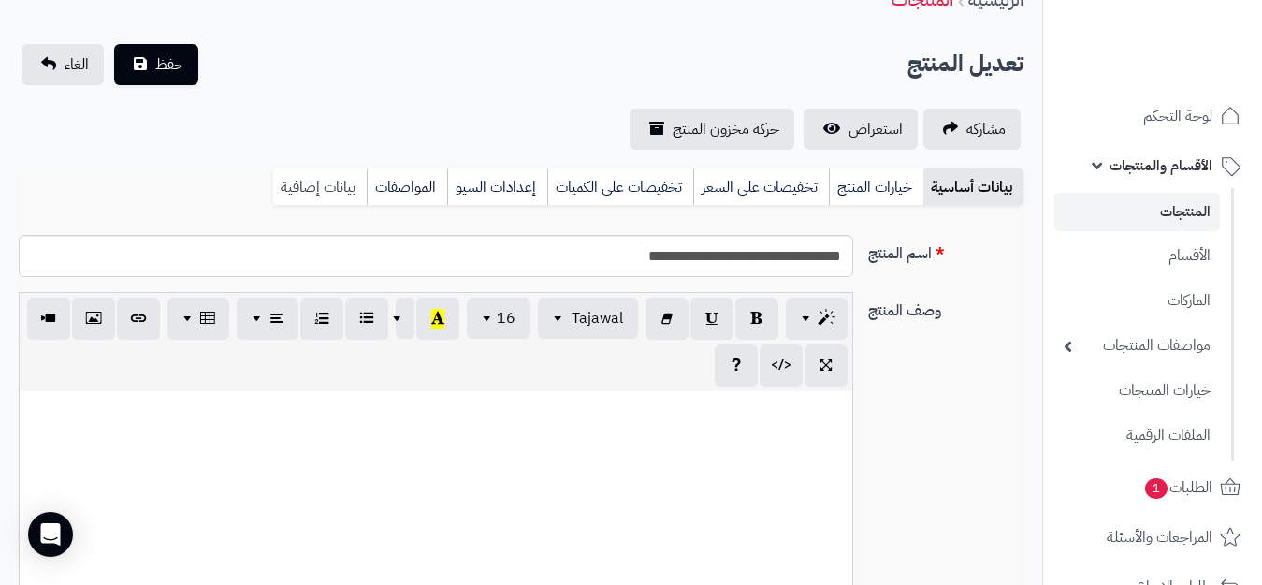
click at [316, 189] on link "بيانات إضافية" at bounding box center [320, 186] width 94 height 37
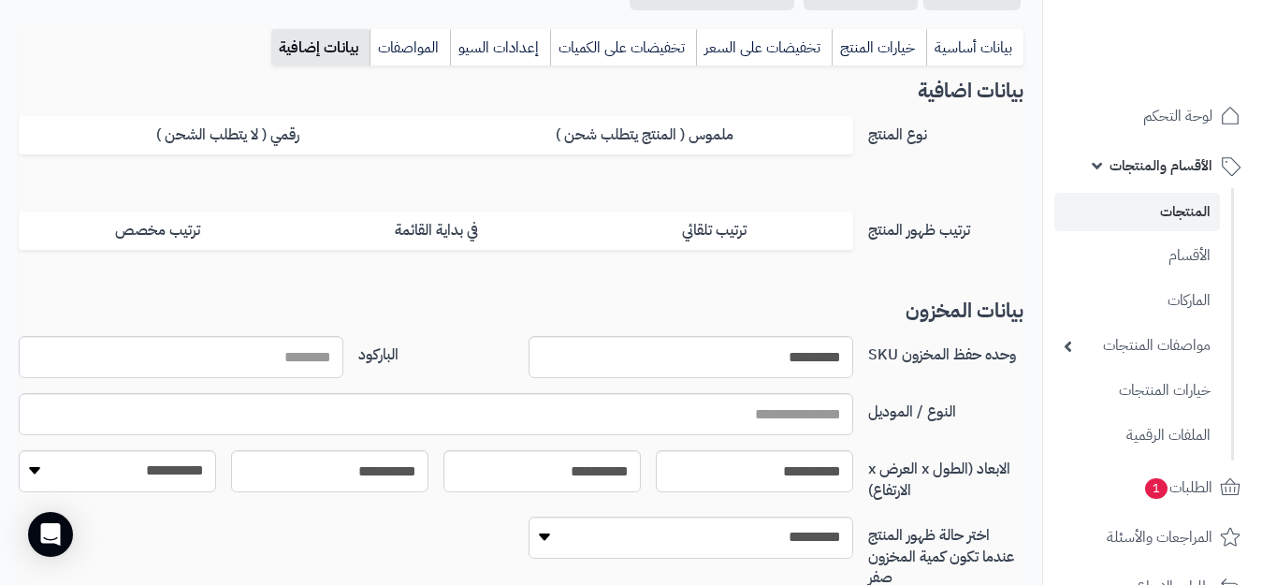
scroll to position [0, 0]
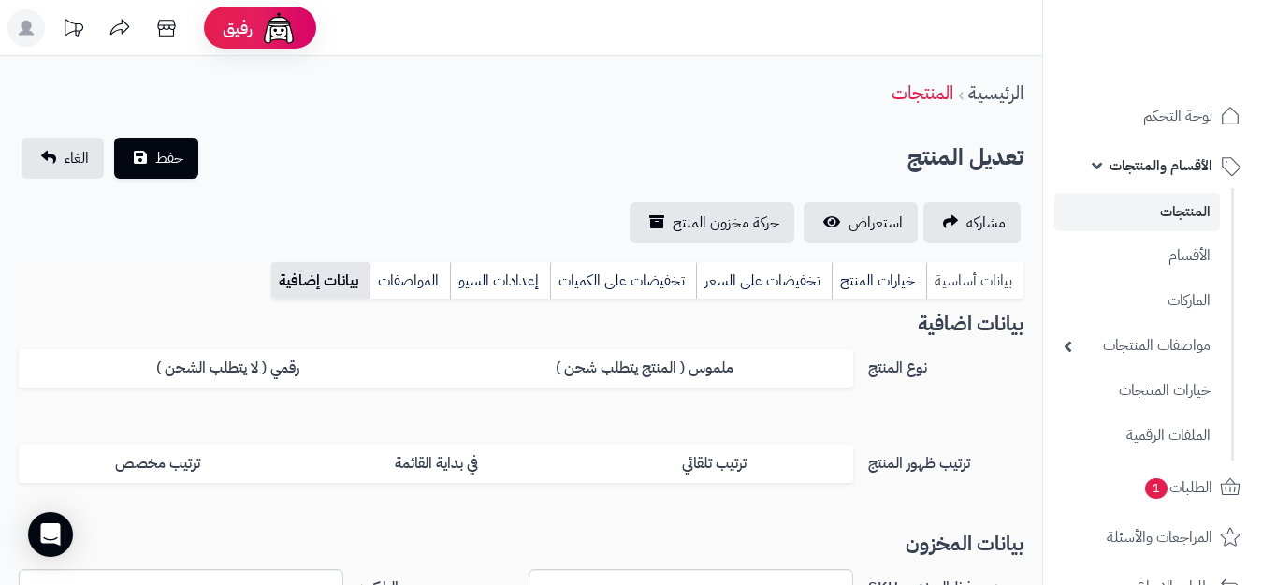
click at [972, 283] on link "بيانات أساسية" at bounding box center [974, 280] width 97 height 37
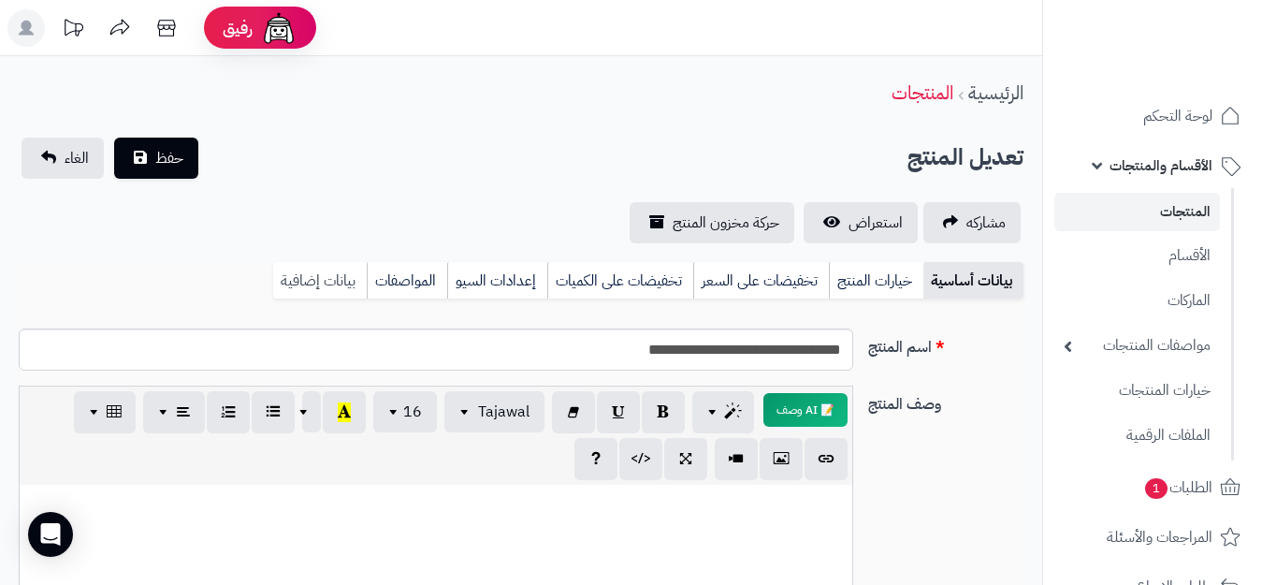
click at [302, 281] on link "بيانات إضافية" at bounding box center [320, 280] width 94 height 37
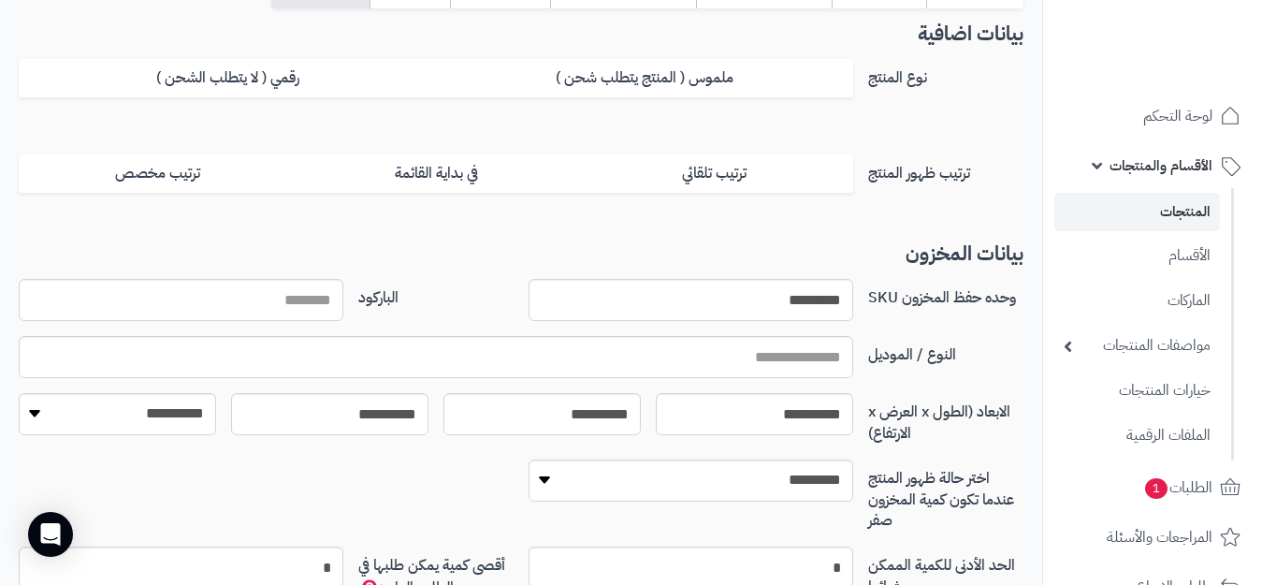
scroll to position [94, 0]
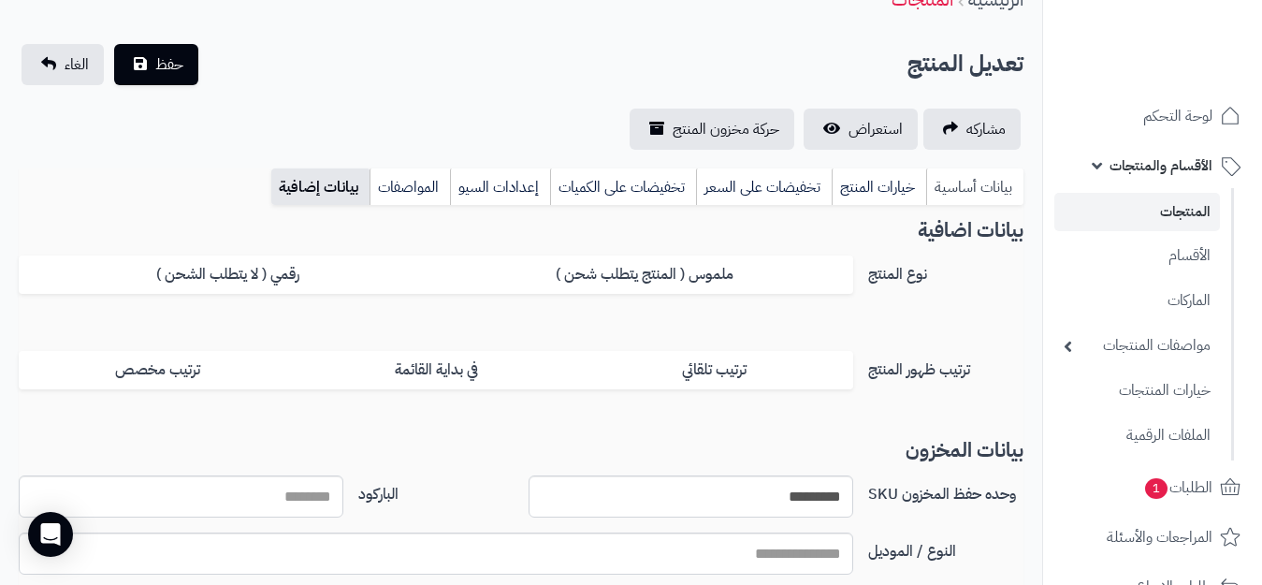
click at [971, 191] on link "بيانات أساسية" at bounding box center [974, 186] width 97 height 37
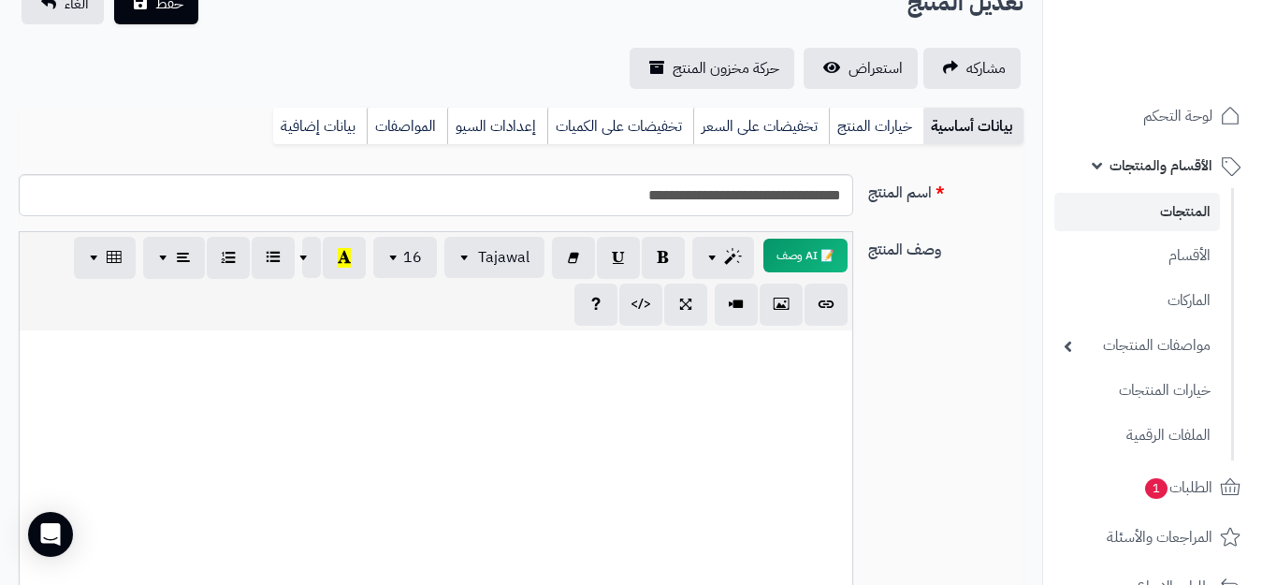
scroll to position [187, 0]
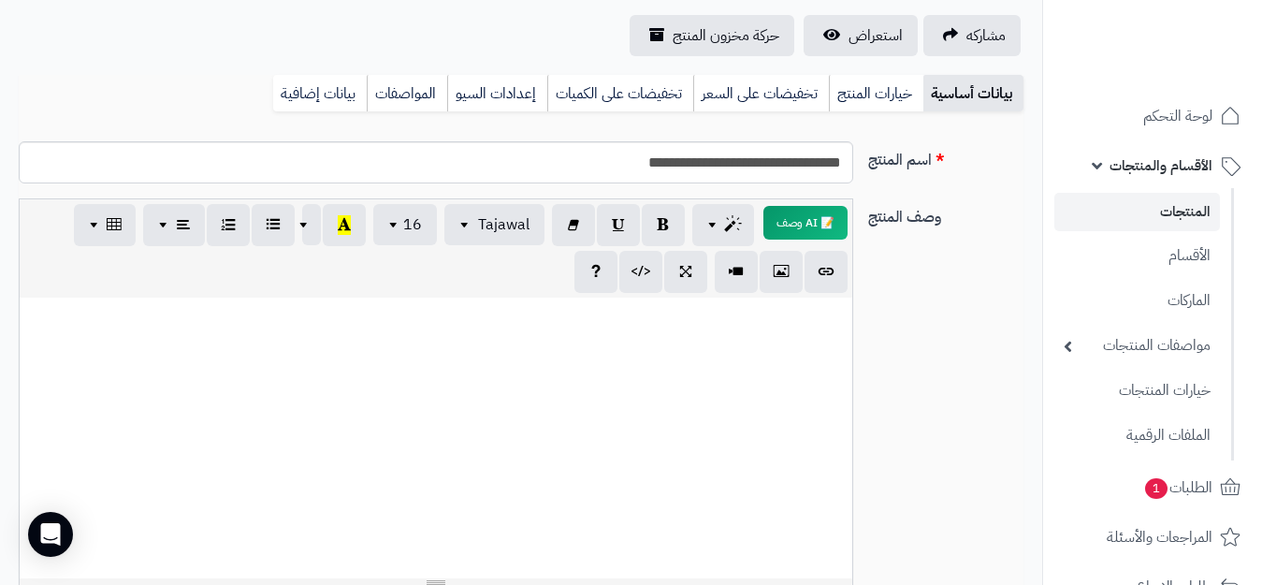
click at [787, 330] on div at bounding box center [436, 437] width 832 height 281
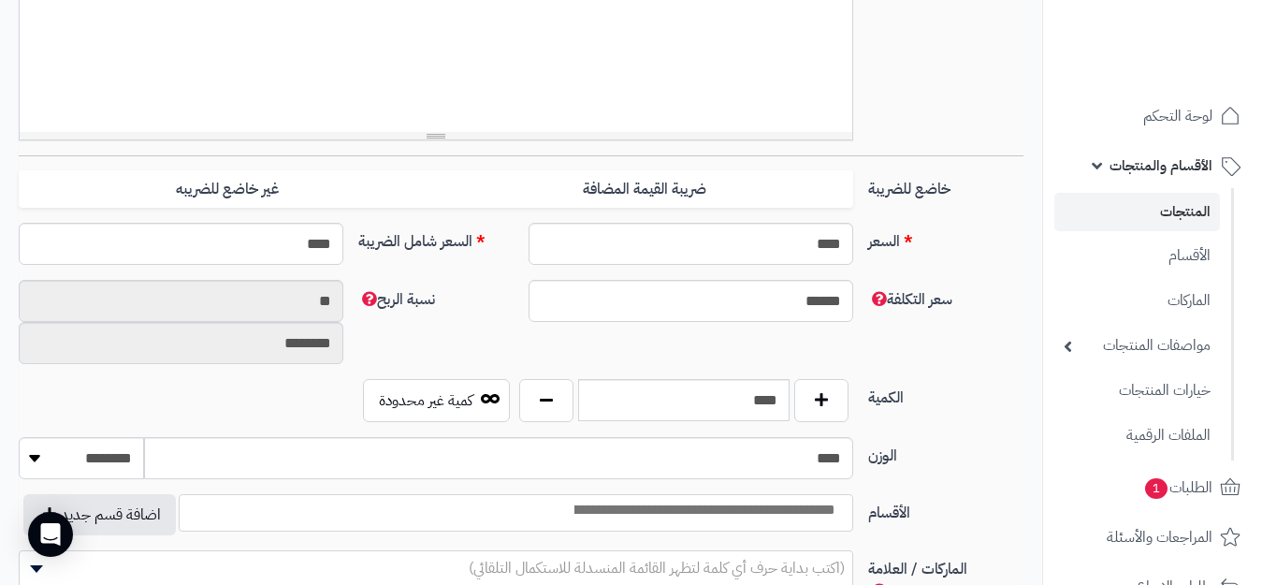
scroll to position [655, 0]
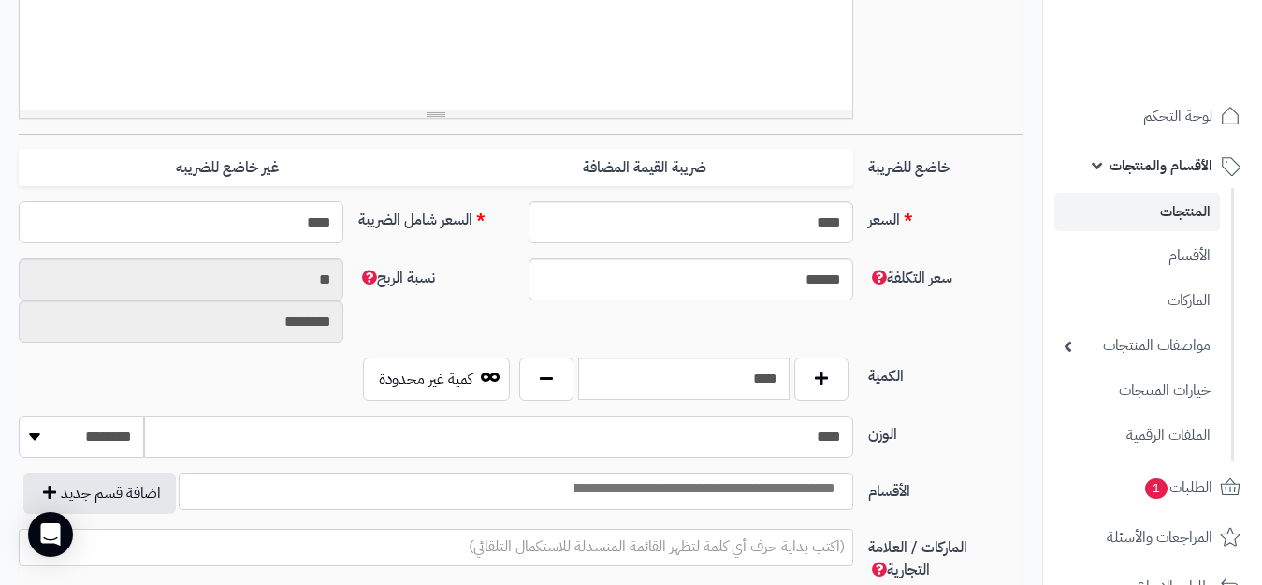
click at [284, 231] on input "****" at bounding box center [181, 222] width 325 height 42
type input "*****"
type input "**********"
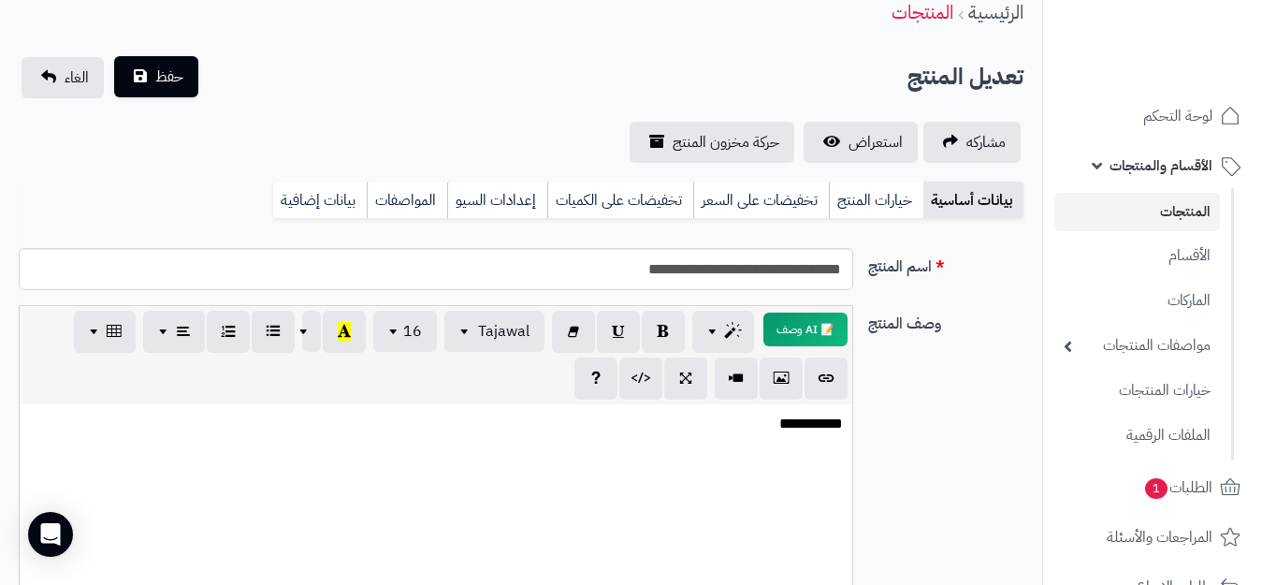
scroll to position [0, 0]
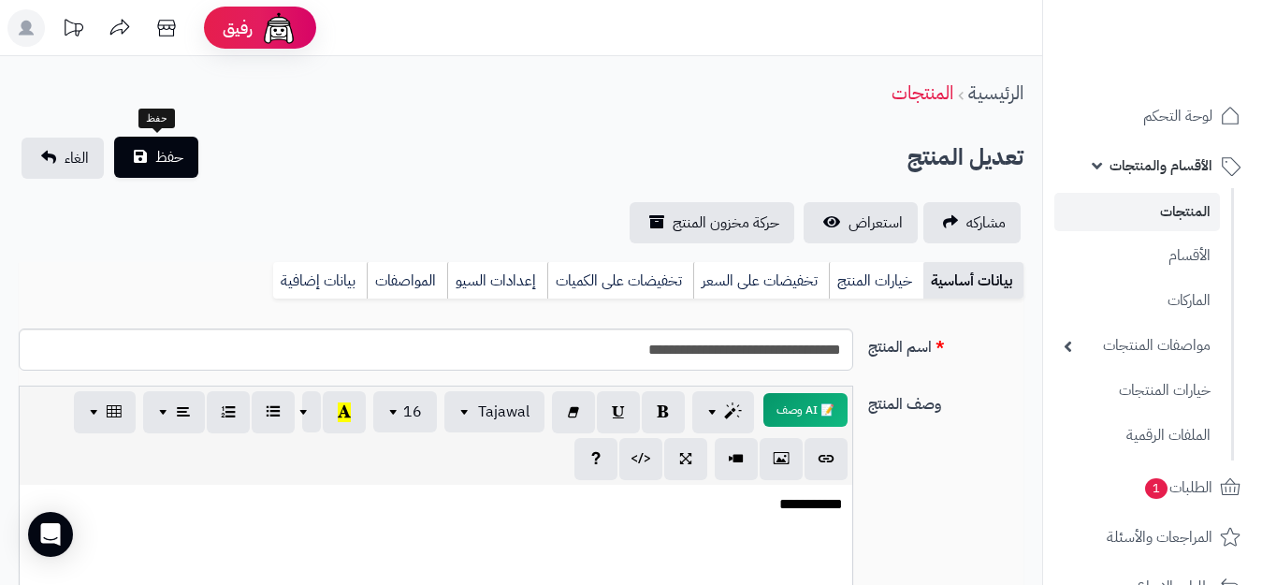
type input "*****"
click at [149, 158] on button "حفظ" at bounding box center [156, 157] width 84 height 41
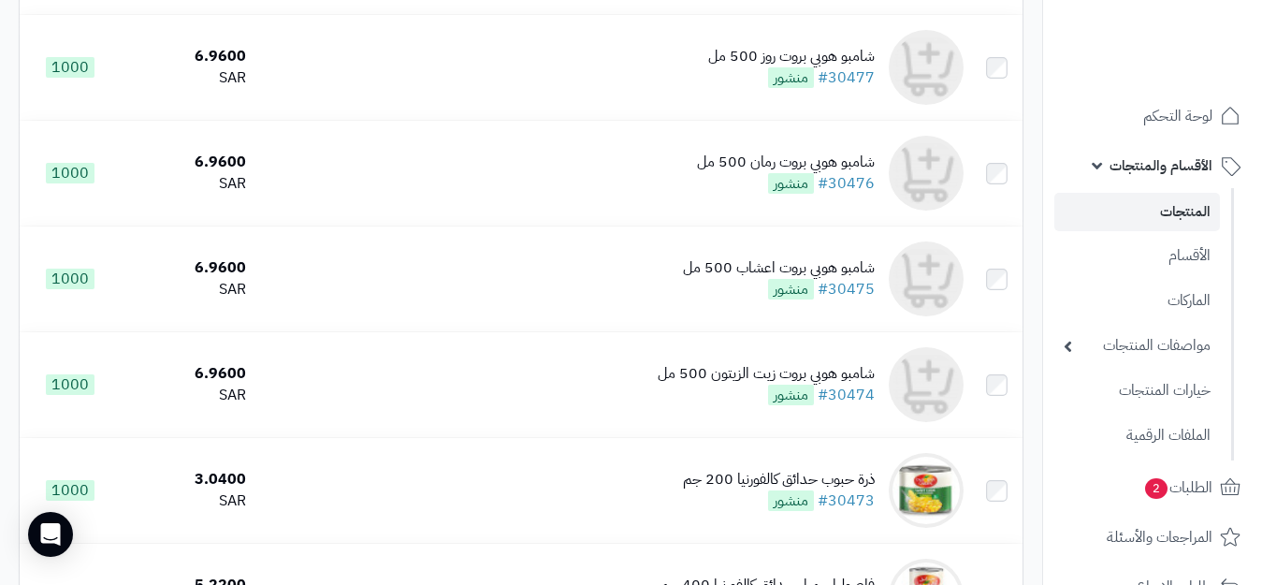
scroll to position [1777, 0]
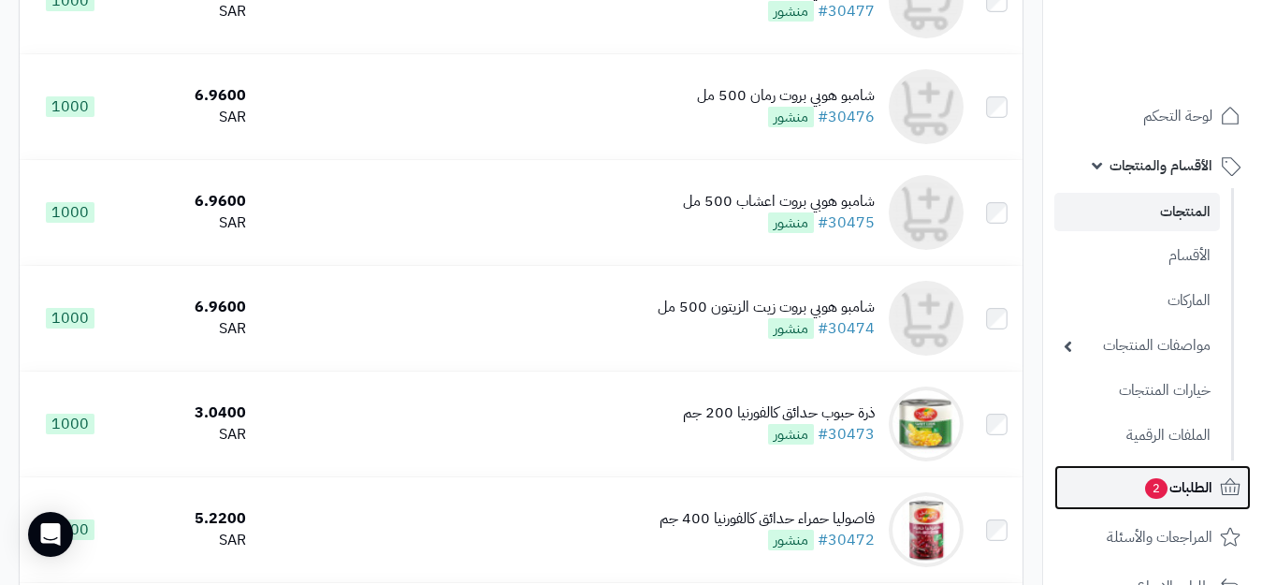
click at [1196, 484] on span "الطلبات 2" at bounding box center [1177, 487] width 69 height 26
